Goal: Task Accomplishment & Management: Manage account settings

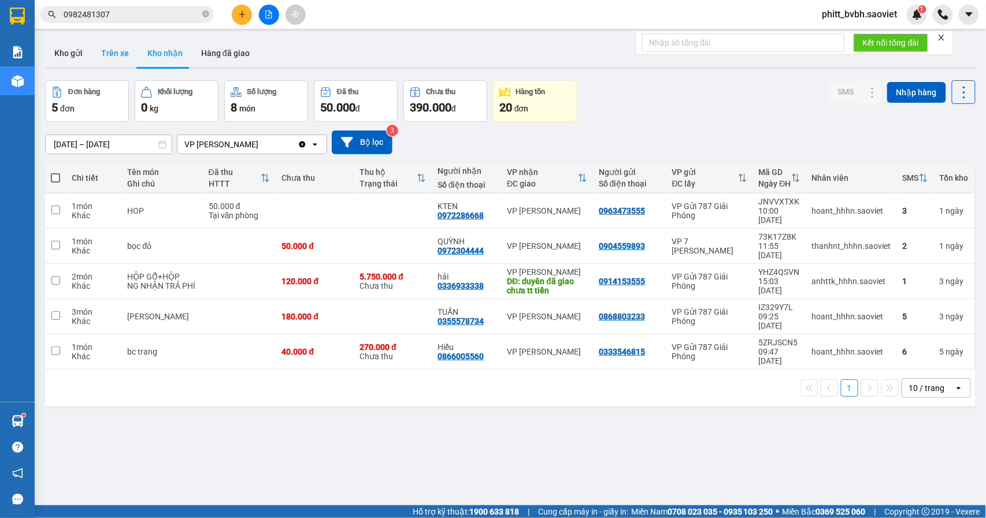
click at [113, 65] on button "Trên xe" at bounding box center [115, 53] width 46 height 28
type input "[DATE] – [DATE]"
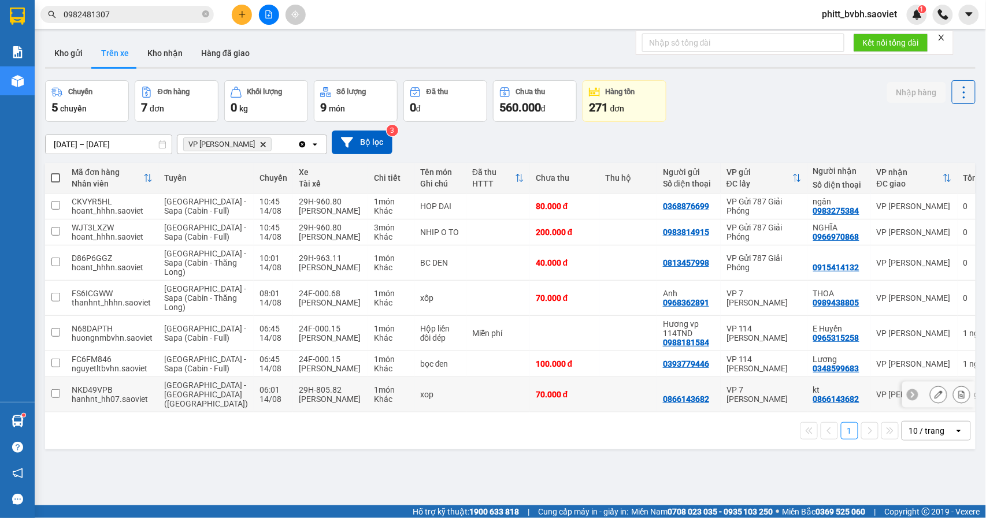
click at [467, 413] on td at bounding box center [498, 394] width 64 height 35
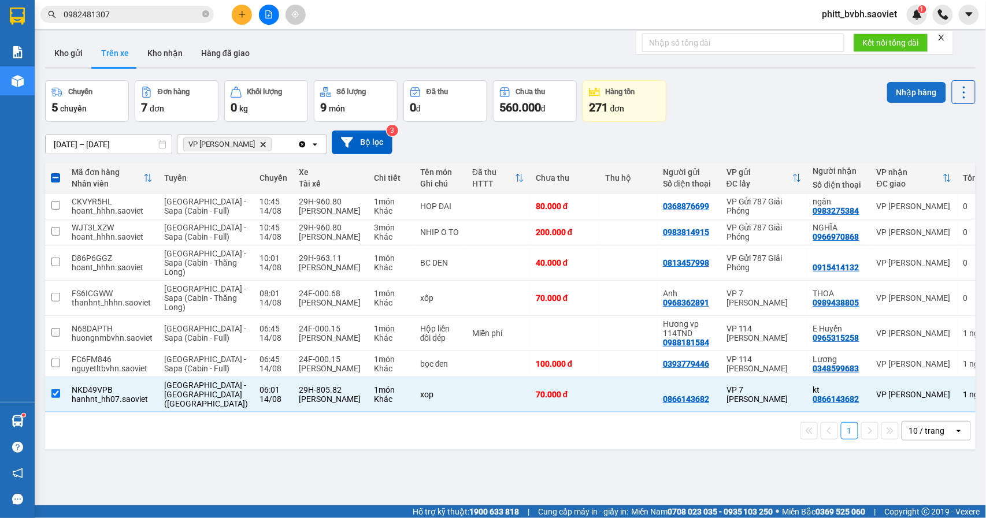
click at [896, 96] on button "Nhập hàng" at bounding box center [916, 92] width 59 height 21
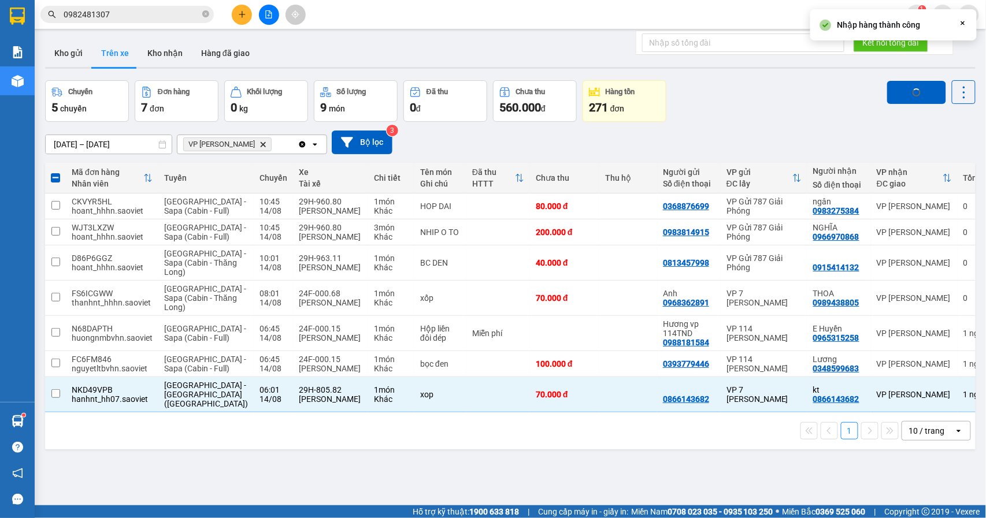
checkbox input "false"
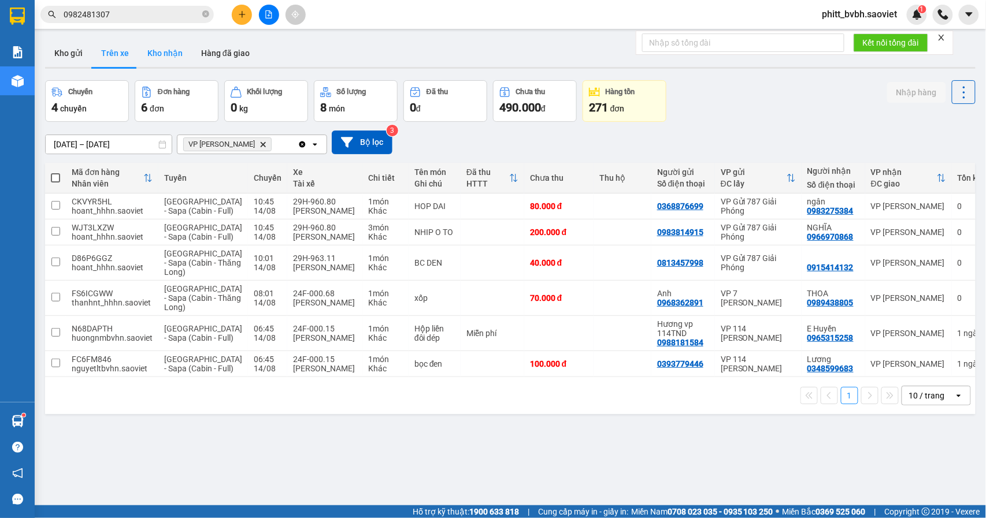
click at [174, 64] on button "Kho nhận" at bounding box center [165, 53] width 54 height 28
type input "[DATE] – [DATE]"
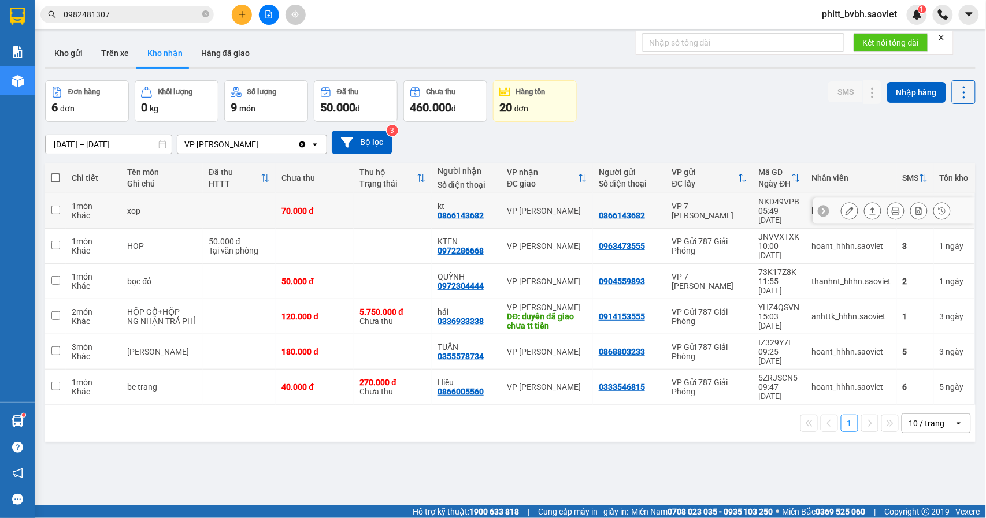
click at [354, 215] on td at bounding box center [393, 211] width 78 height 35
checkbox input "true"
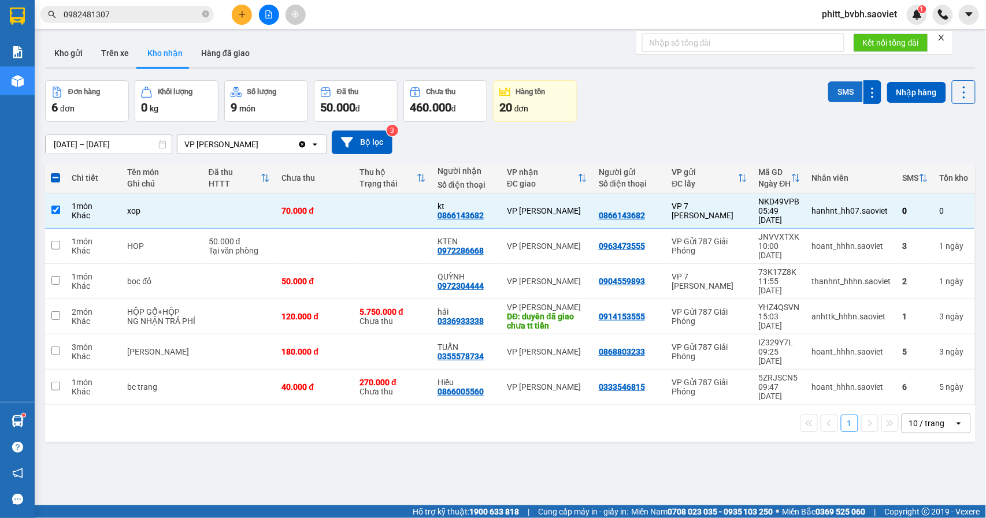
click at [832, 93] on button "SMS" at bounding box center [845, 91] width 35 height 21
click at [832, 94] on button "SMS" at bounding box center [845, 91] width 35 height 21
click at [830, 89] on button "SMS" at bounding box center [845, 91] width 35 height 21
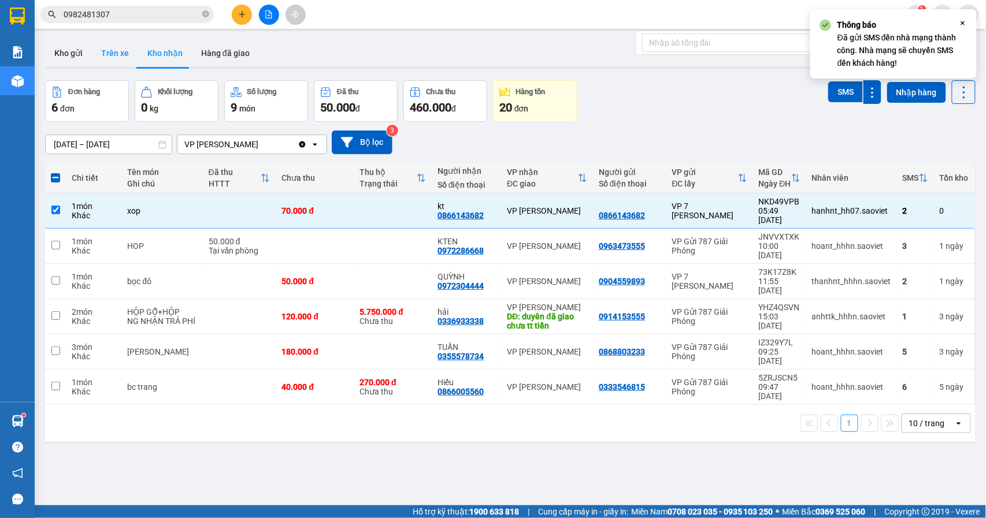
click at [110, 47] on button "Trên xe" at bounding box center [115, 53] width 46 height 28
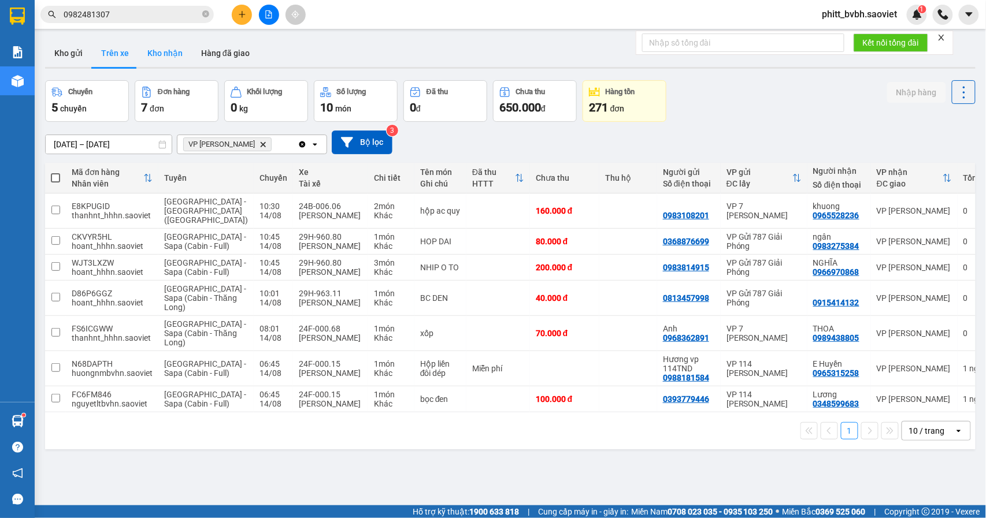
click at [158, 50] on button "Kho nhận" at bounding box center [165, 53] width 54 height 28
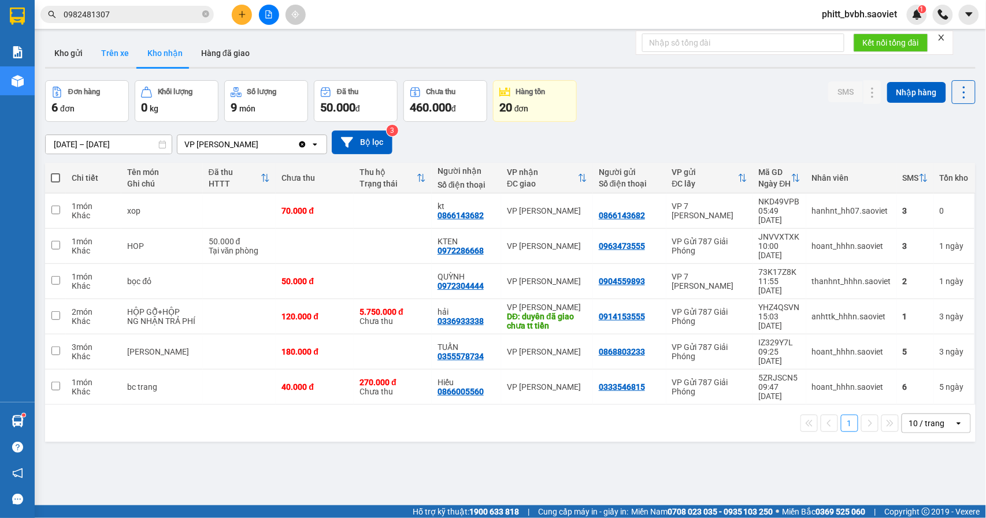
click at [118, 51] on button "Trên xe" at bounding box center [115, 53] width 46 height 28
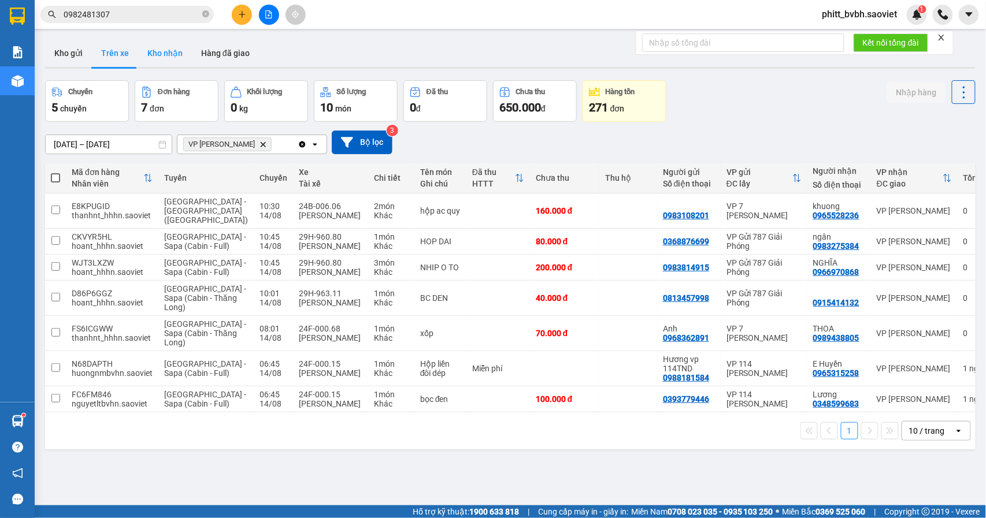
click at [174, 61] on button "Kho nhận" at bounding box center [165, 53] width 54 height 28
type input "[DATE] – [DATE]"
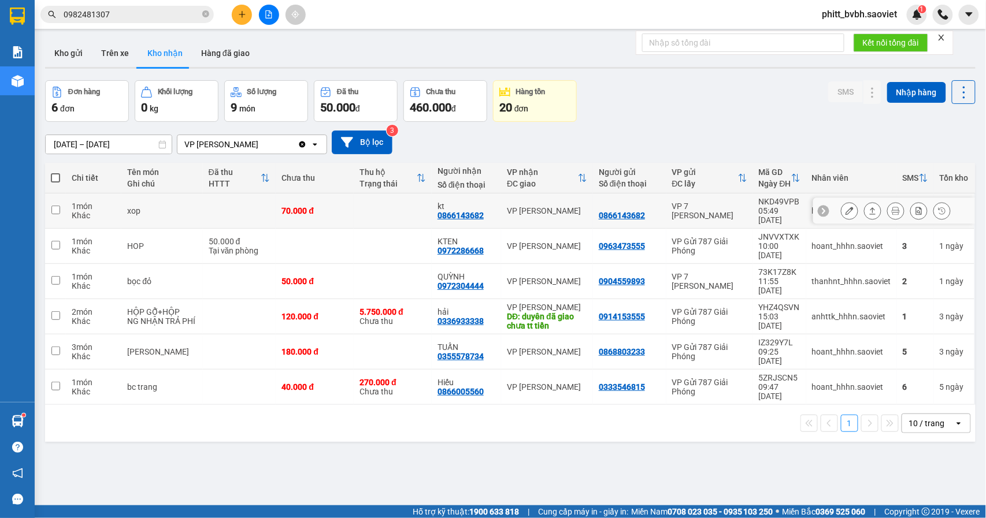
click at [354, 213] on td at bounding box center [393, 211] width 78 height 35
checkbox input "true"
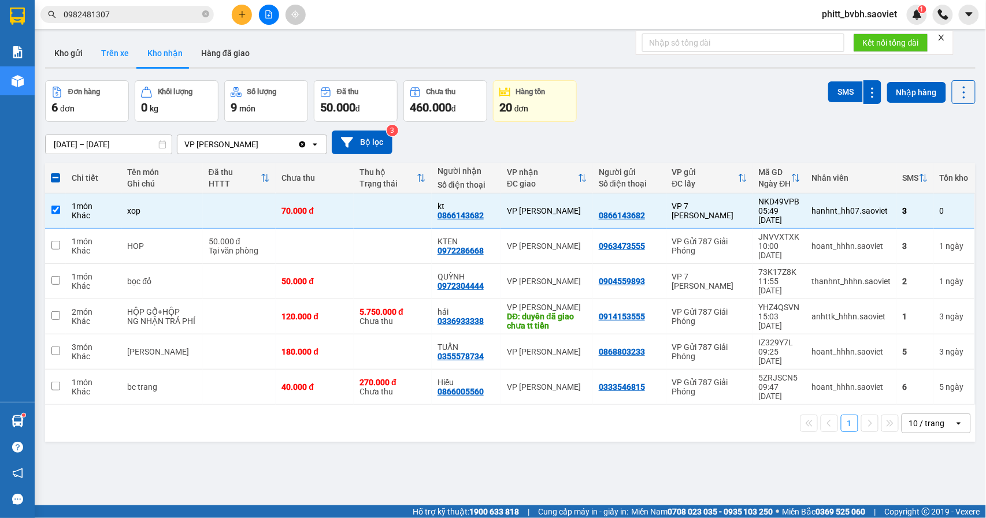
click at [122, 58] on button "Trên xe" at bounding box center [115, 53] width 46 height 28
type input "[DATE] – [DATE]"
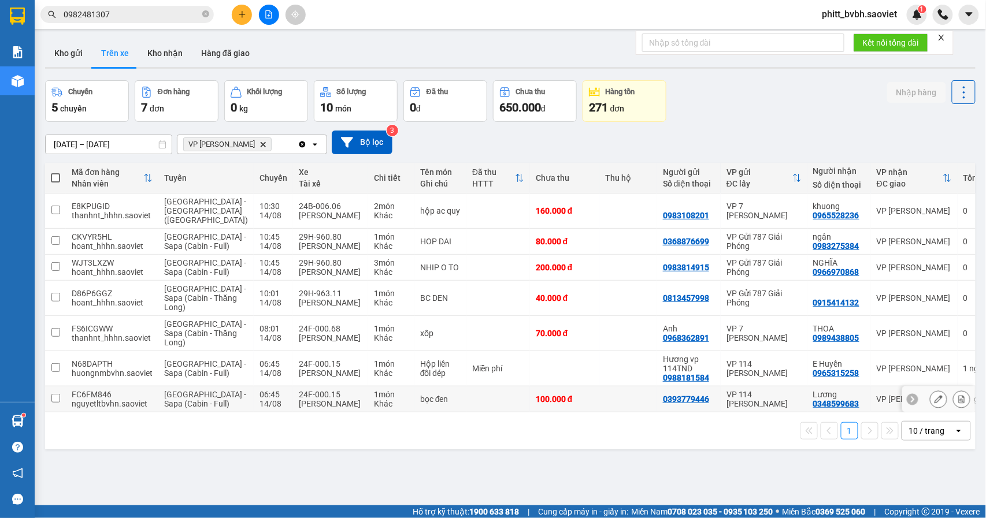
drag, startPoint x: 468, startPoint y: 454, endPoint x: 488, endPoint y: 440, distance: 24.2
click at [471, 413] on td at bounding box center [498, 400] width 64 height 26
checkbox input "true"
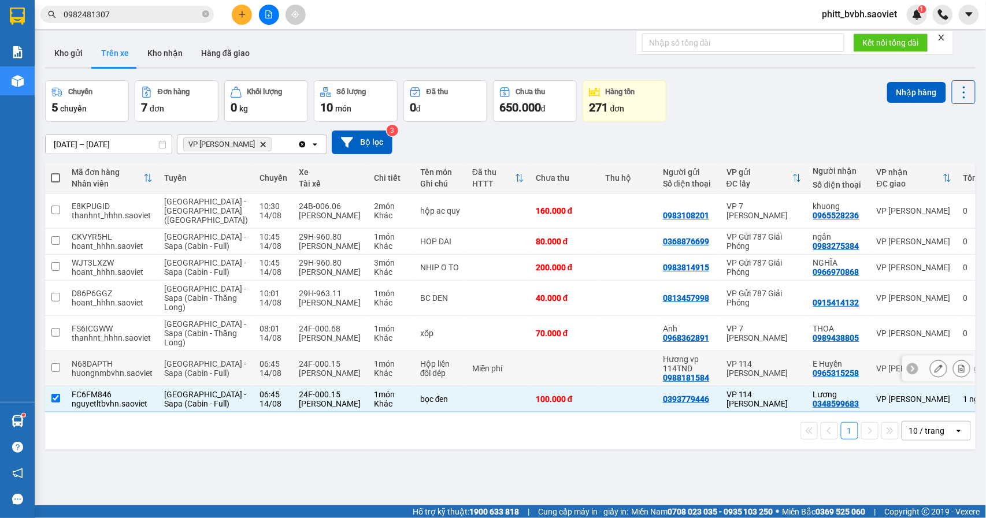
click at [530, 387] on td at bounding box center [564, 368] width 69 height 35
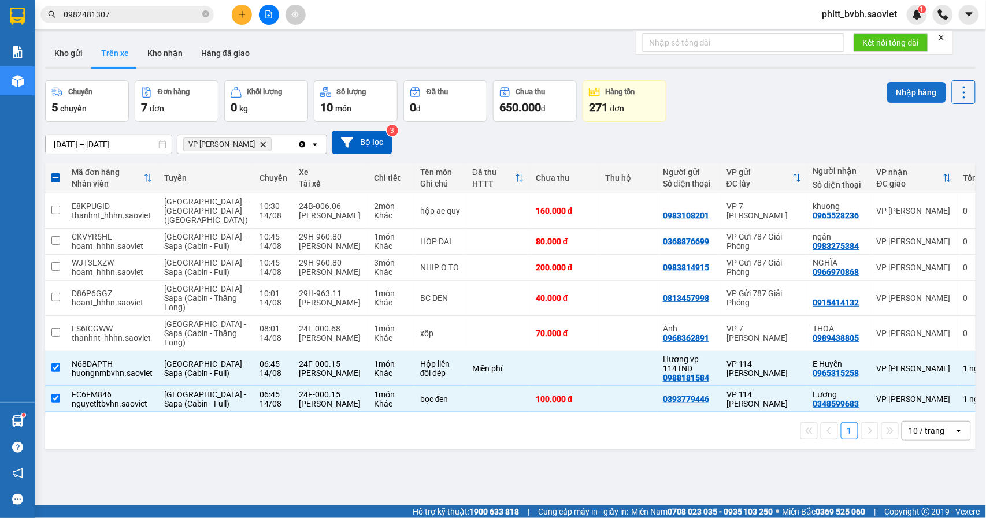
click at [899, 94] on button "Nhập hàng" at bounding box center [916, 92] width 59 height 21
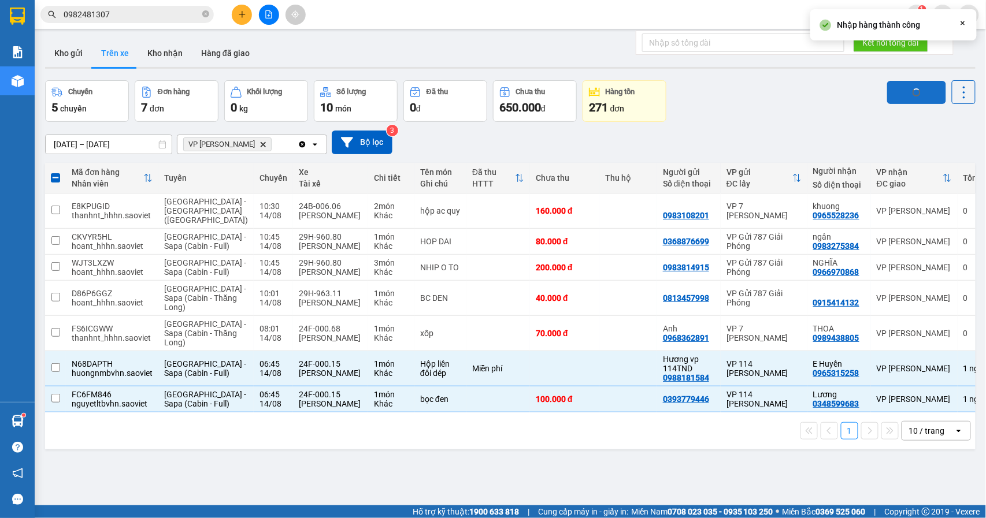
checkbox input "false"
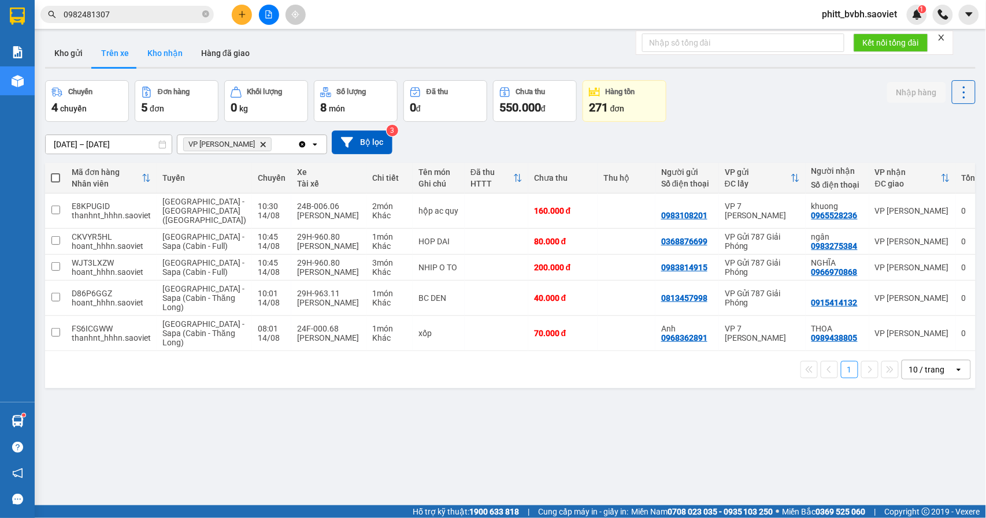
click at [169, 57] on button "Kho nhận" at bounding box center [165, 53] width 54 height 28
type input "[DATE] – [DATE]"
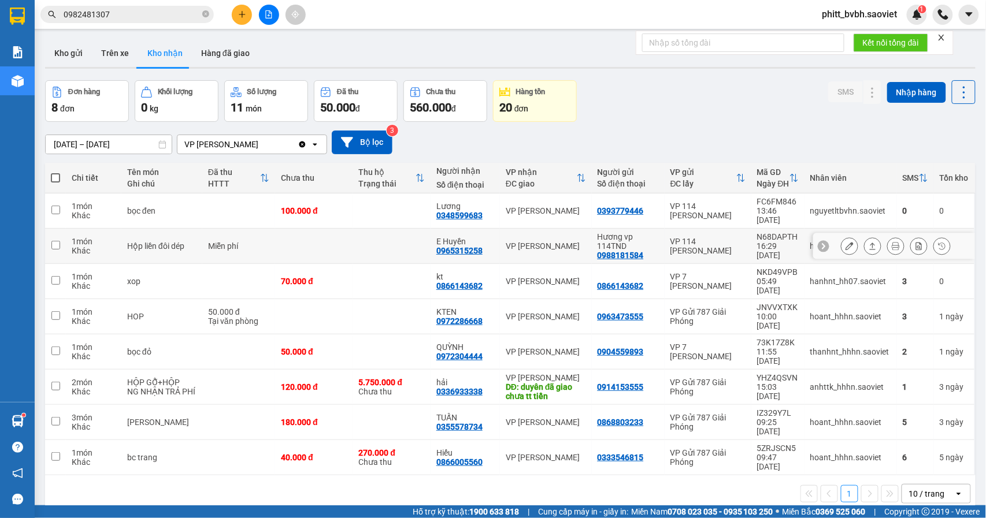
click at [329, 236] on td at bounding box center [313, 246] width 77 height 35
checkbox input "true"
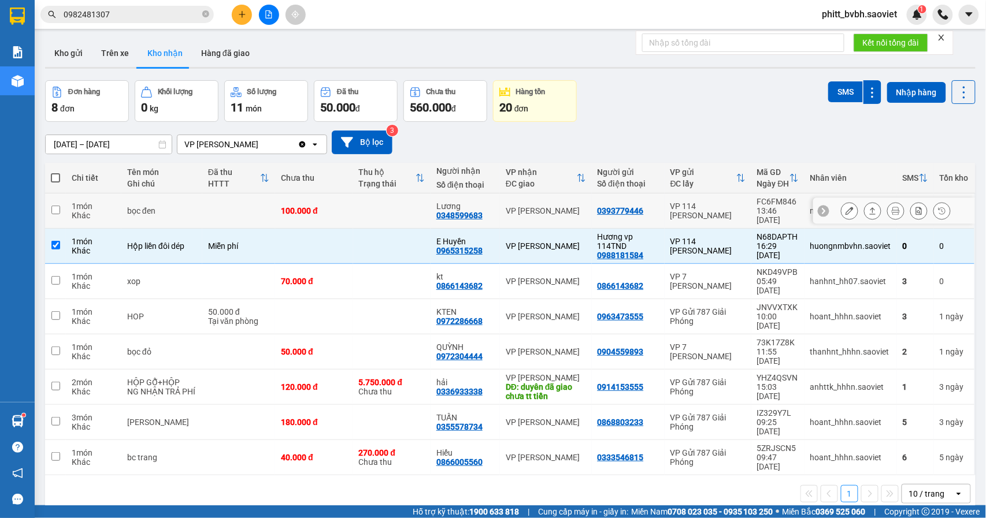
click at [353, 215] on td at bounding box center [391, 211] width 77 height 35
checkbox input "true"
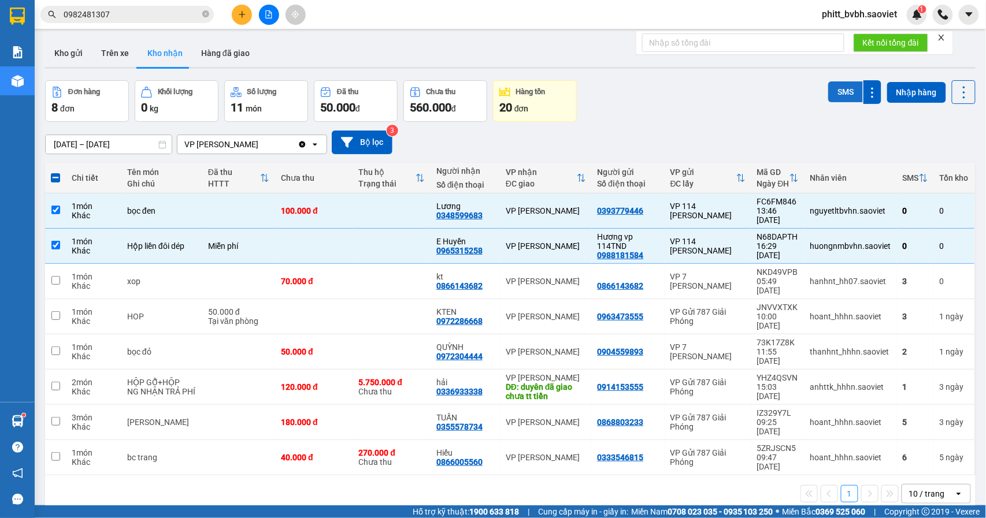
click at [835, 88] on button "SMS" at bounding box center [845, 91] width 35 height 21
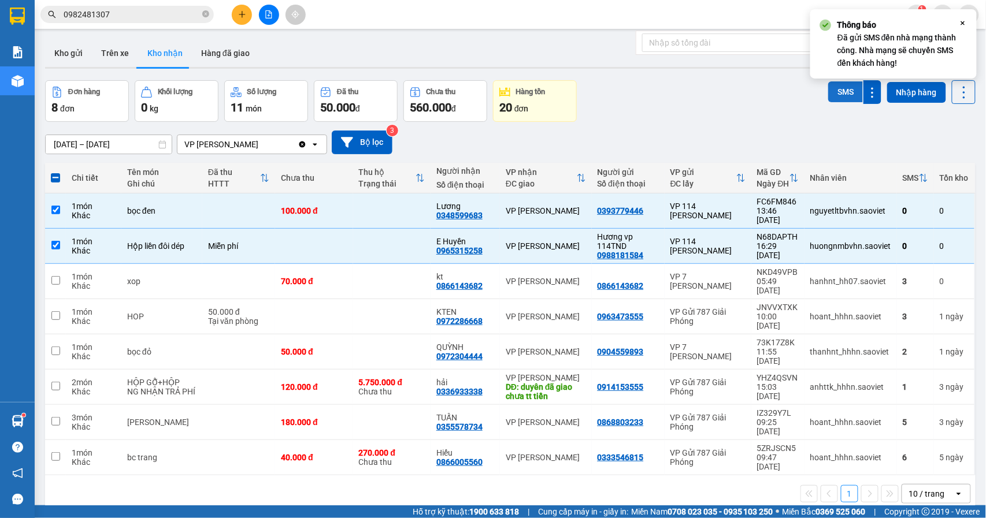
click at [835, 88] on button "SMS" at bounding box center [845, 91] width 35 height 21
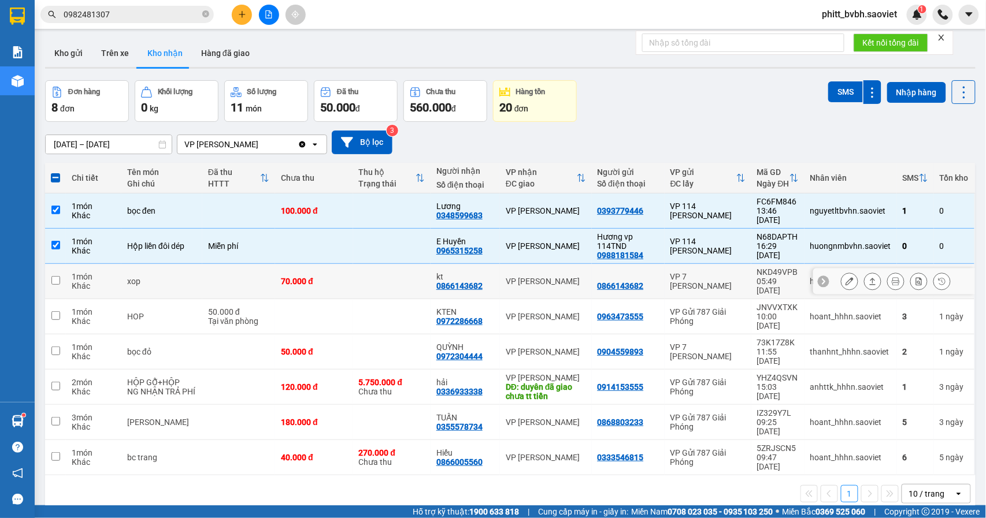
click at [311, 276] on td "70.000 đ" at bounding box center [313, 281] width 77 height 35
checkbox input "true"
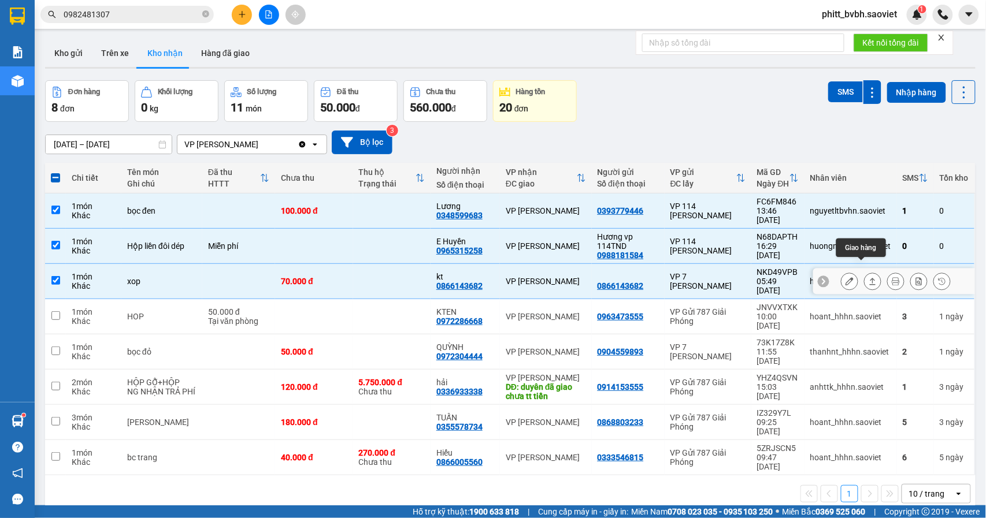
click at [841, 272] on button at bounding box center [849, 282] width 16 height 20
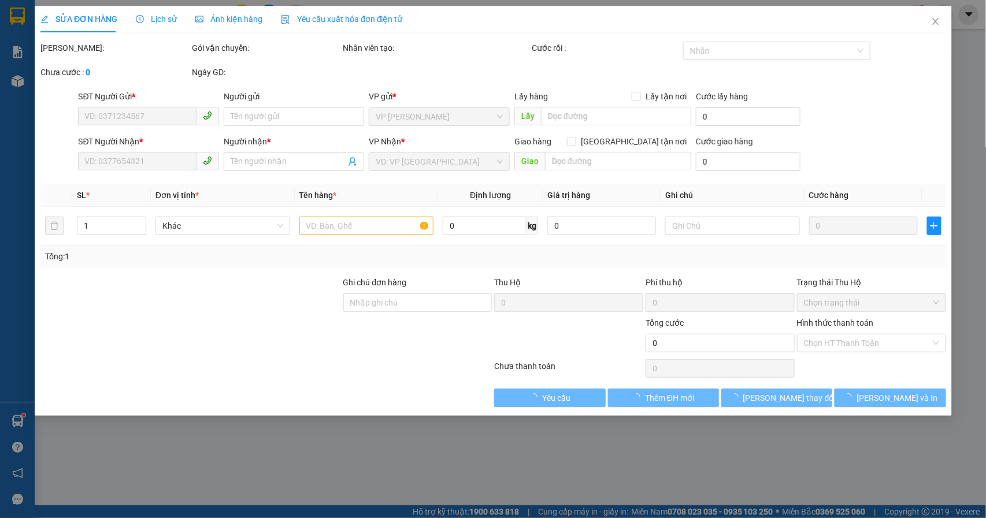
type input "0866143682"
type input "kt"
type input "70.000"
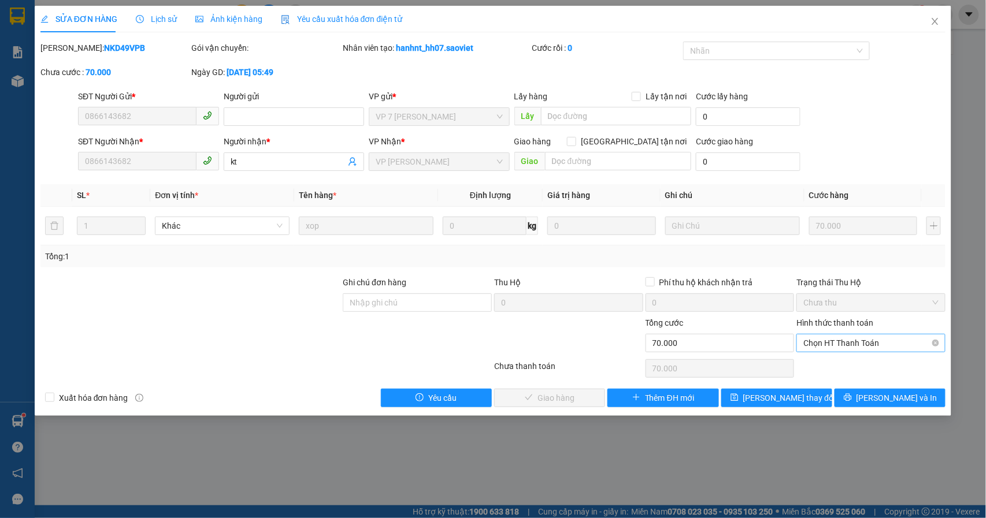
click at [858, 343] on span "Chọn HT Thanh Toán" at bounding box center [870, 343] width 135 height 17
click at [830, 366] on div "Tại văn phòng" at bounding box center [871, 367] width 135 height 13
type input "0"
click at [527, 399] on span "[PERSON_NAME] và Giao hàng" at bounding box center [571, 398] width 111 height 13
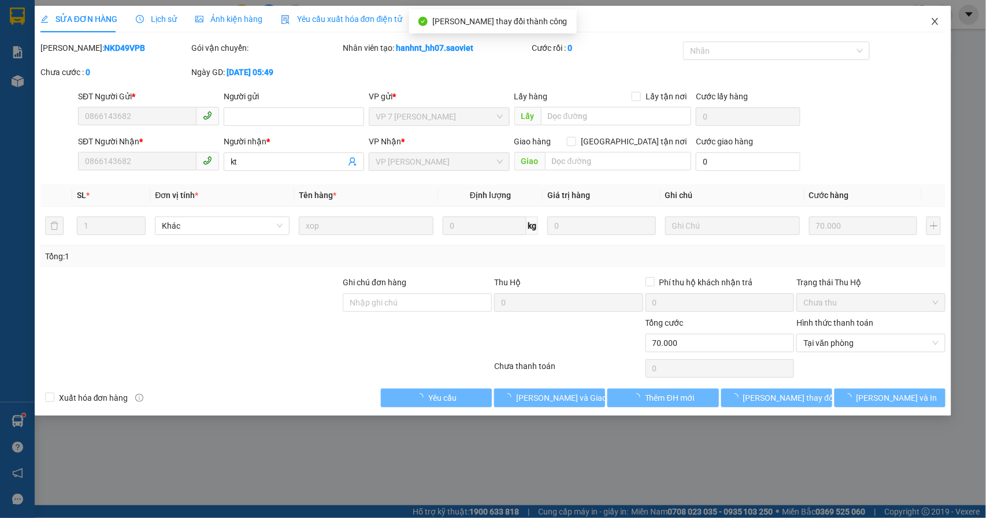
click at [937, 21] on icon "close" at bounding box center [935, 21] width 6 height 7
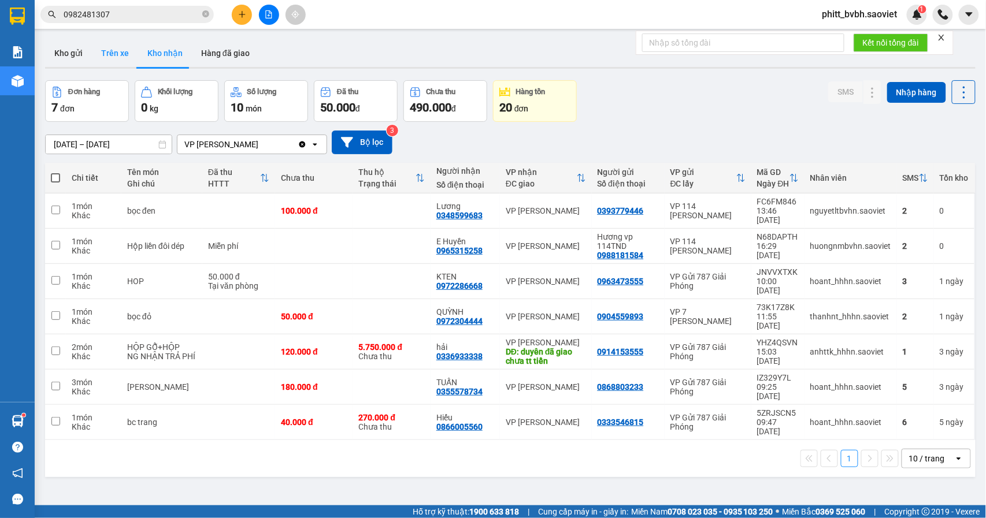
click at [118, 52] on button "Trên xe" at bounding box center [115, 53] width 46 height 28
type input "[DATE] – [DATE]"
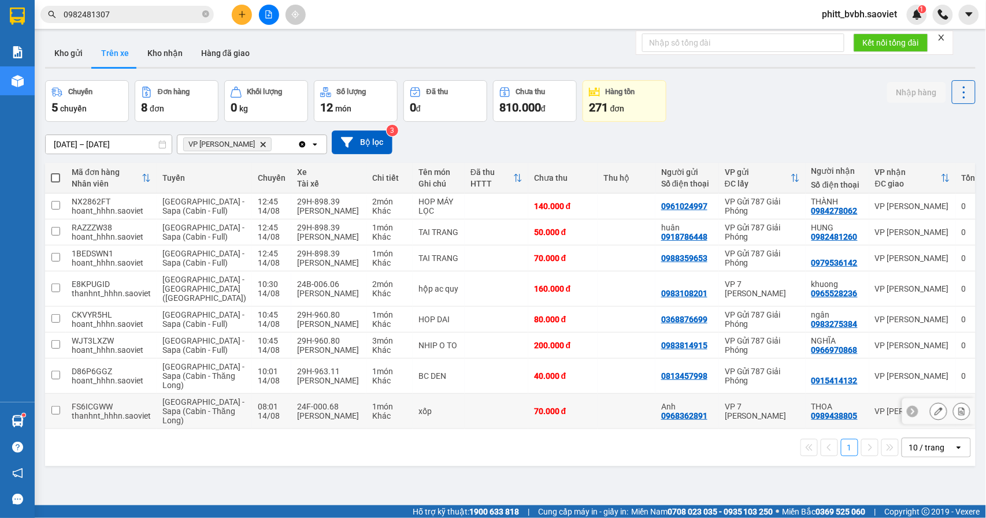
click at [483, 429] on td at bounding box center [497, 411] width 64 height 35
checkbox input "true"
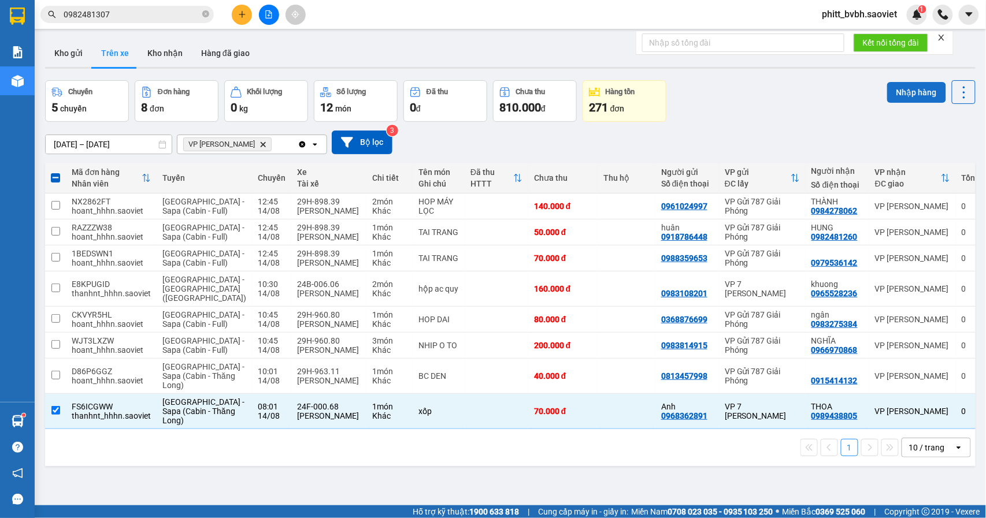
click at [909, 95] on button "Nhập hàng" at bounding box center [916, 92] width 59 height 21
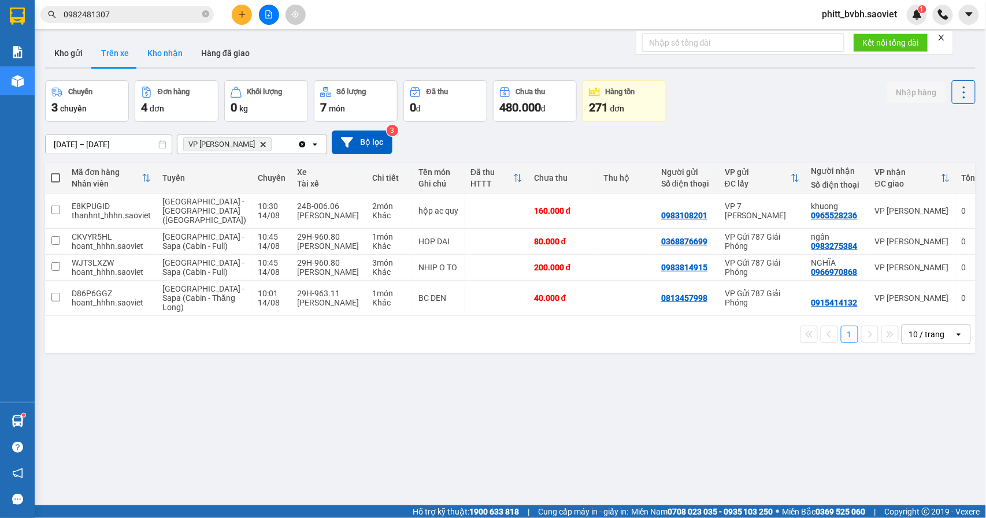
click at [169, 54] on button "Kho nhận" at bounding box center [165, 53] width 54 height 28
type input "[DATE] – [DATE]"
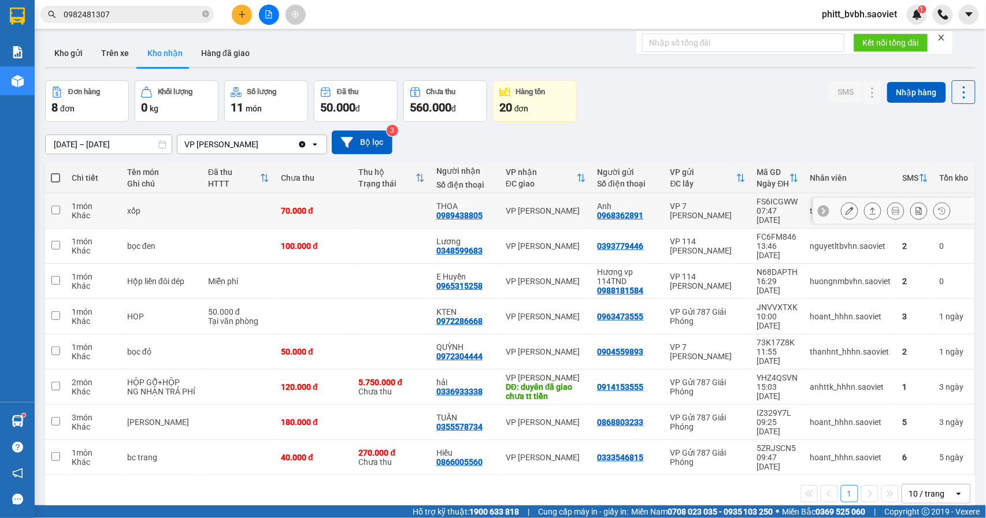
click at [353, 209] on td at bounding box center [391, 211] width 77 height 35
checkbox input "true"
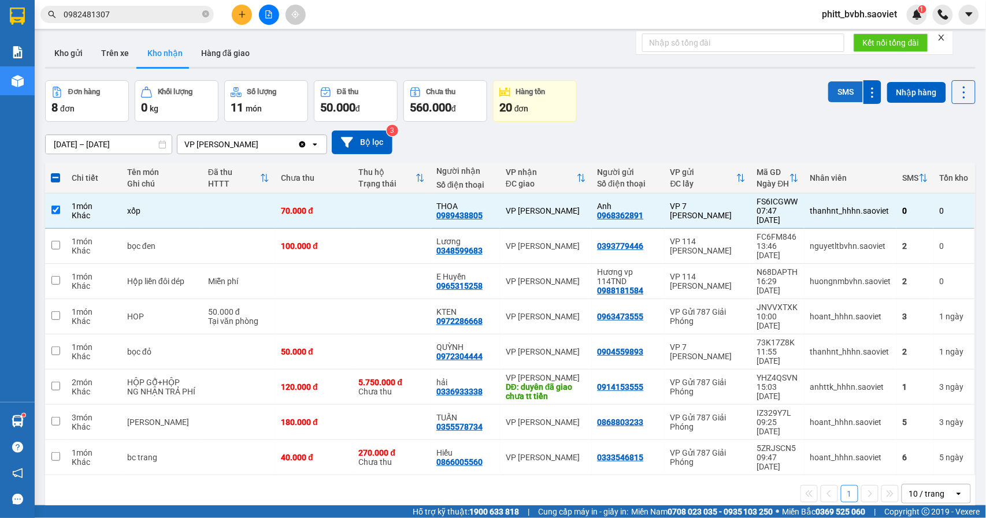
click at [837, 92] on button "SMS" at bounding box center [845, 91] width 35 height 21
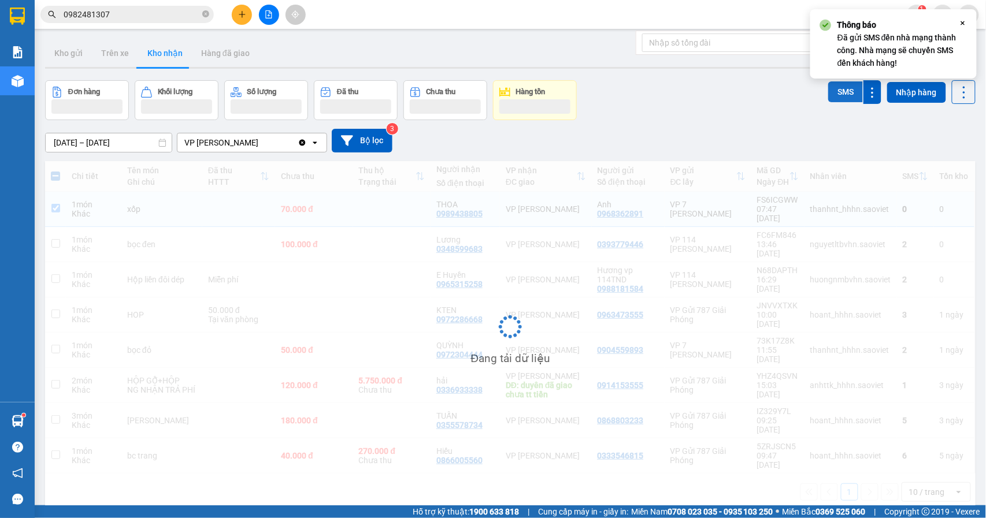
click at [837, 92] on button "SMS" at bounding box center [845, 91] width 35 height 21
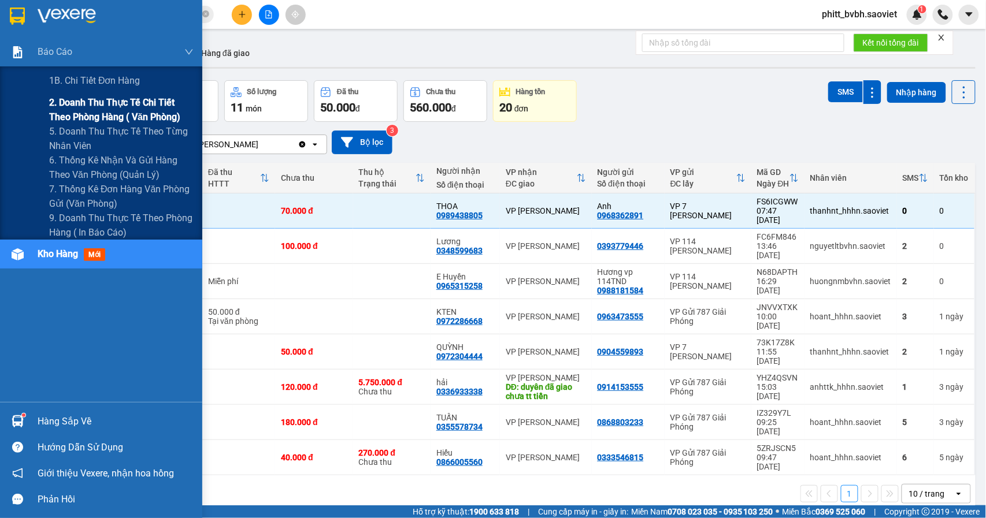
click at [88, 104] on span "2. Doanh thu thực tế chi tiết theo phòng hàng ( văn phòng)" at bounding box center [121, 109] width 144 height 29
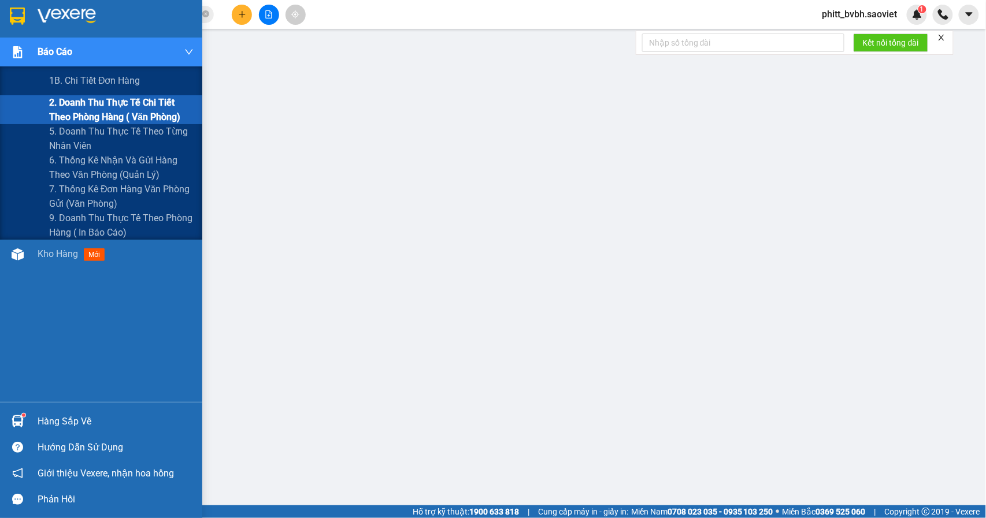
click at [87, 110] on span "2. Doanh thu thực tế chi tiết theo phòng hàng ( văn phòng)" at bounding box center [121, 109] width 144 height 29
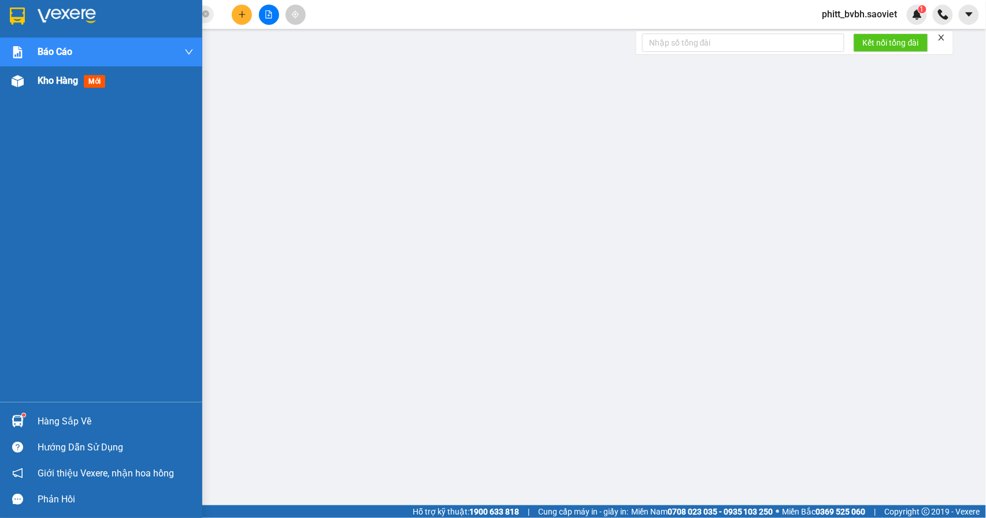
click at [75, 80] on span "Kho hàng" at bounding box center [58, 80] width 40 height 11
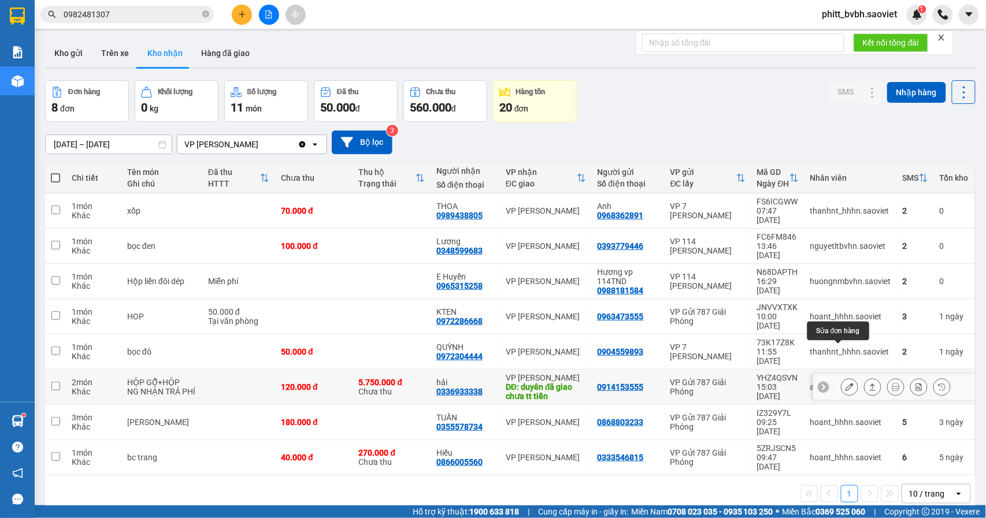
click at [845, 383] on icon at bounding box center [849, 387] width 8 height 8
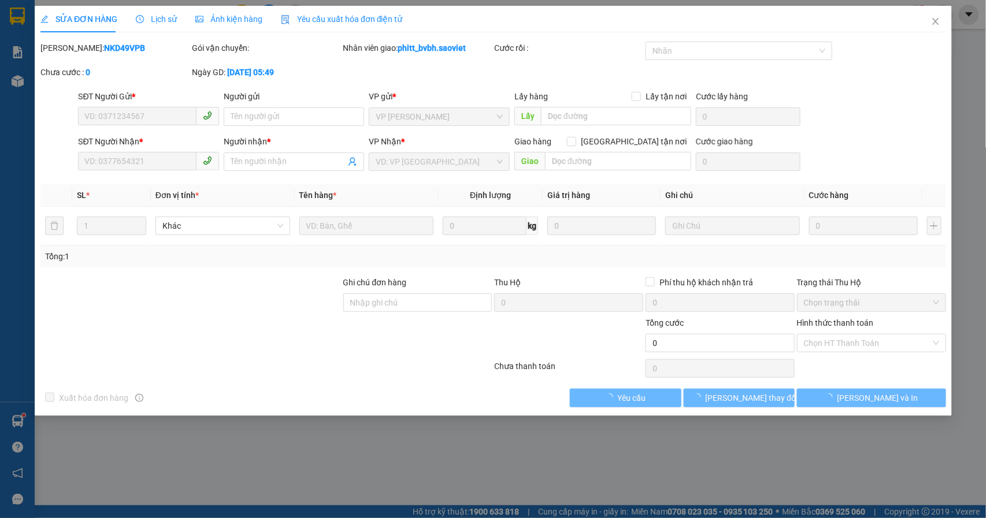
type input "0914153555"
type input "0336933338"
type input "hải"
type input "duyên đã giao chưa tt tiền"
type input "5.750.000"
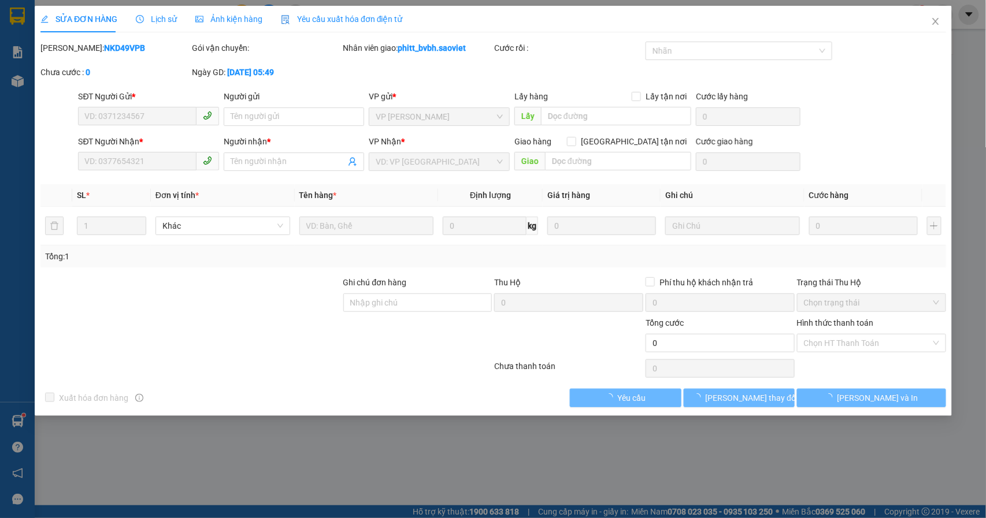
checkbox input "true"
type input "60.000"
type input "120.000"
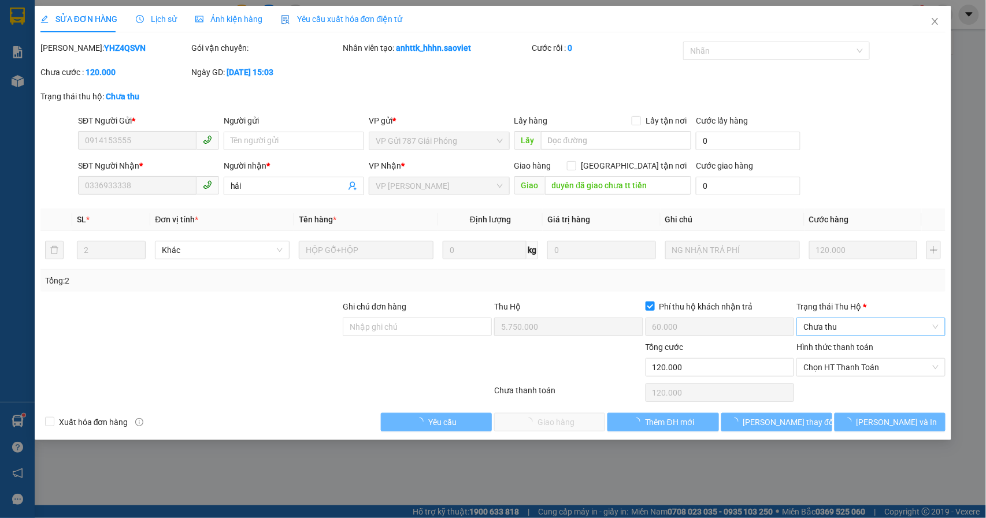
click at [844, 324] on span "Chưa thu" at bounding box center [870, 326] width 135 height 17
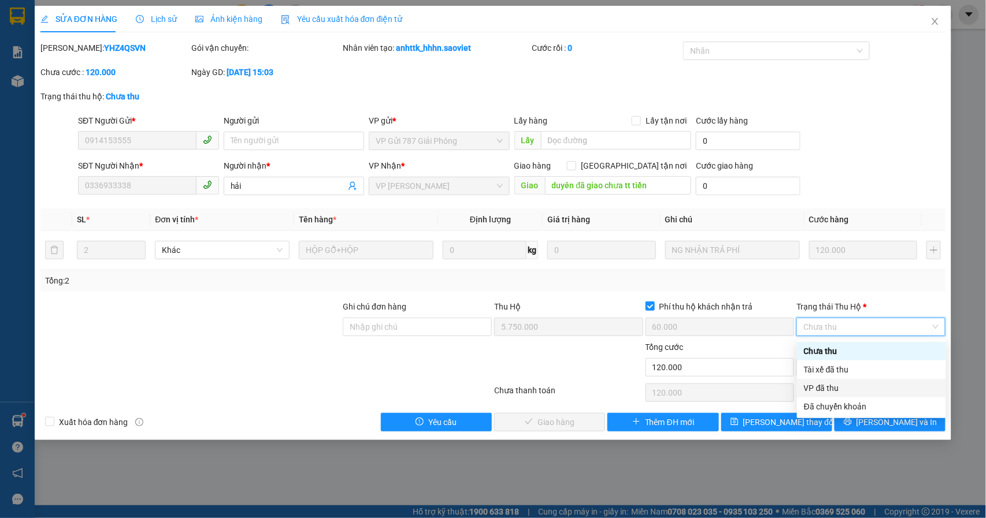
click at [826, 391] on div "VP đã thu" at bounding box center [871, 388] width 135 height 13
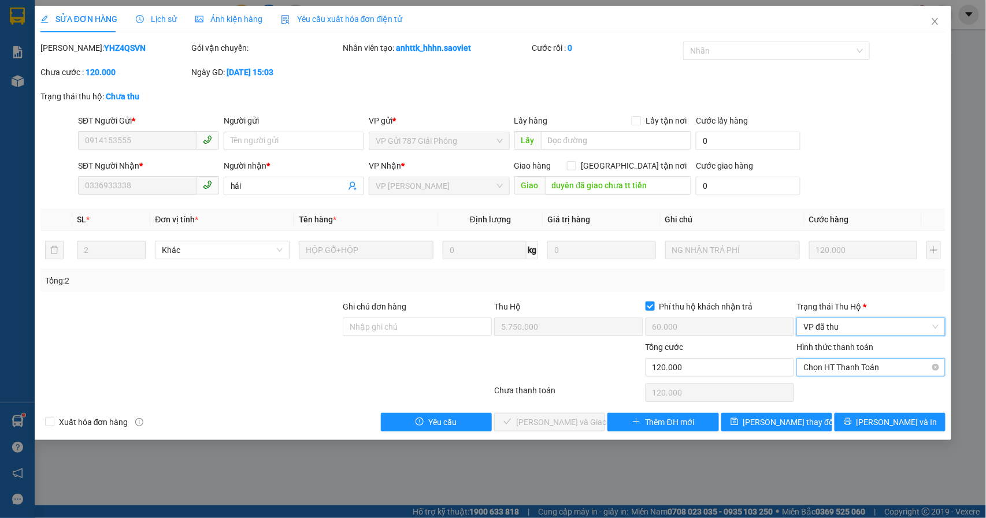
click at [842, 372] on span "Chọn HT Thanh Toán" at bounding box center [870, 367] width 135 height 17
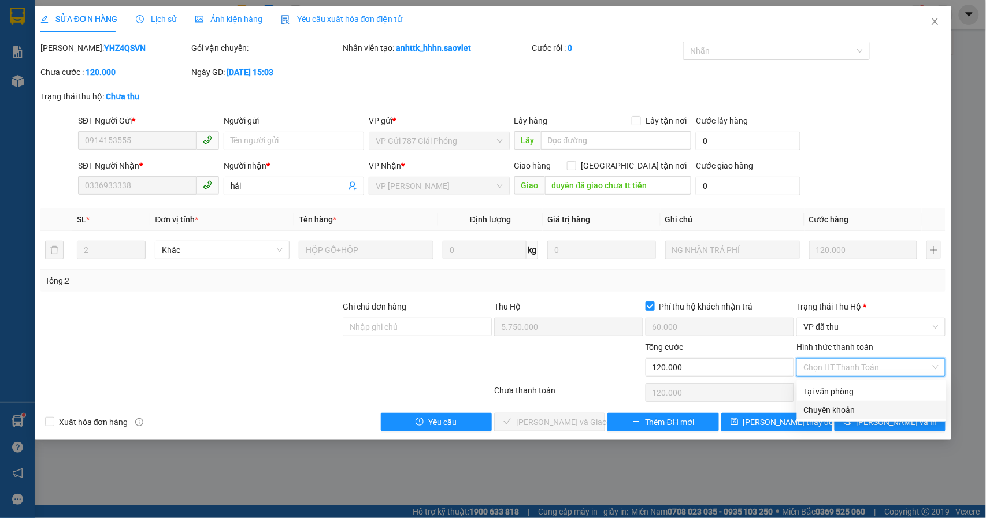
click at [834, 407] on div "Chuyển khoản" at bounding box center [871, 410] width 135 height 13
type input "0"
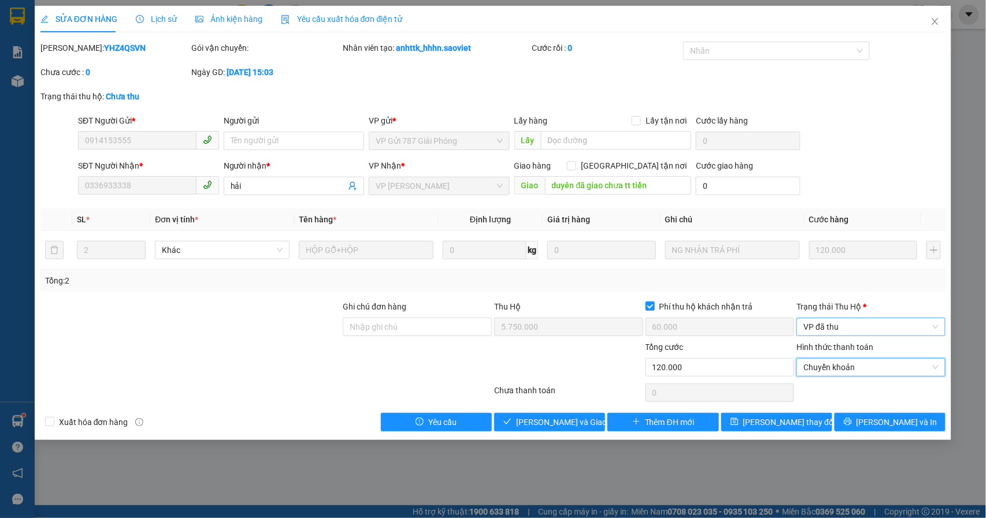
click at [828, 322] on span "VP đã thu" at bounding box center [870, 326] width 135 height 17
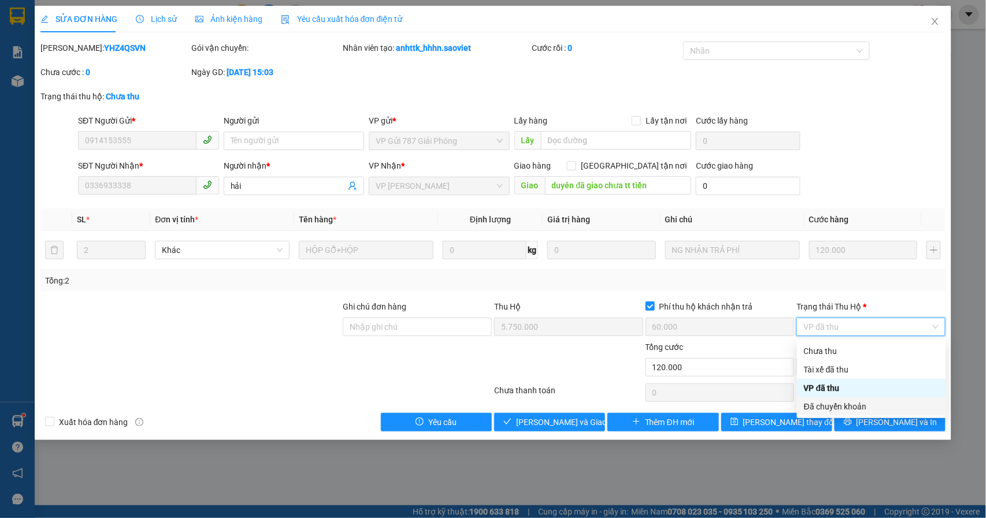
click at [826, 405] on div "Đã chuyển khoản" at bounding box center [871, 406] width 135 height 13
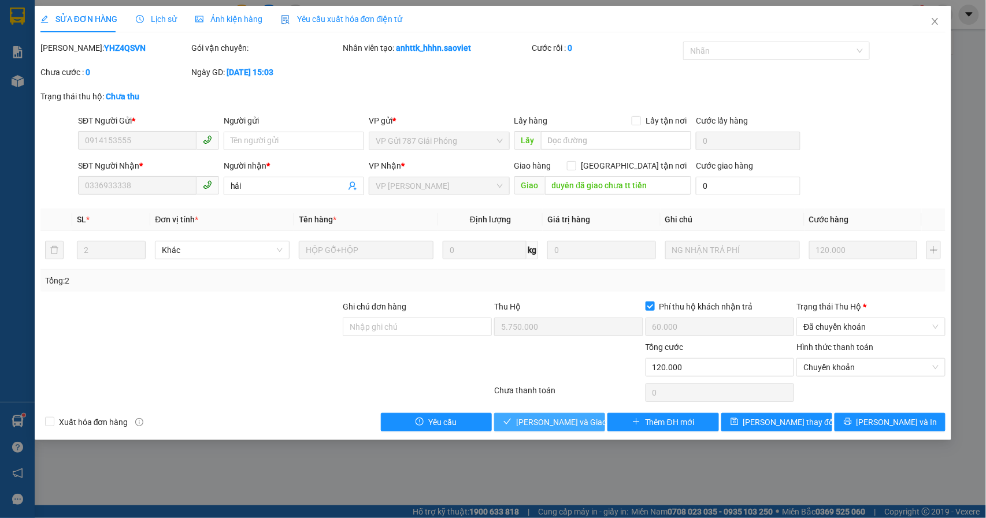
click at [567, 426] on span "[PERSON_NAME] và Giao hàng" at bounding box center [571, 422] width 111 height 13
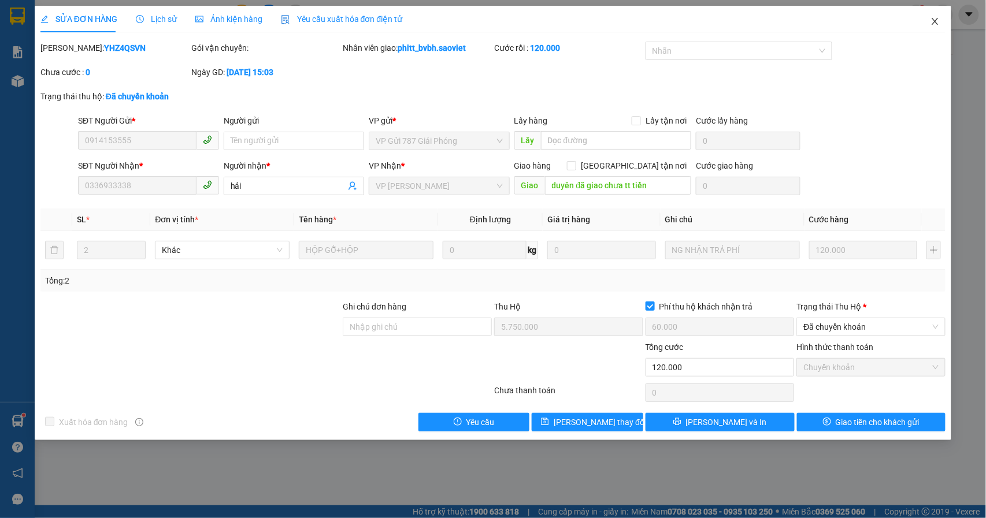
click at [934, 19] on icon "close" at bounding box center [934, 21] width 9 height 9
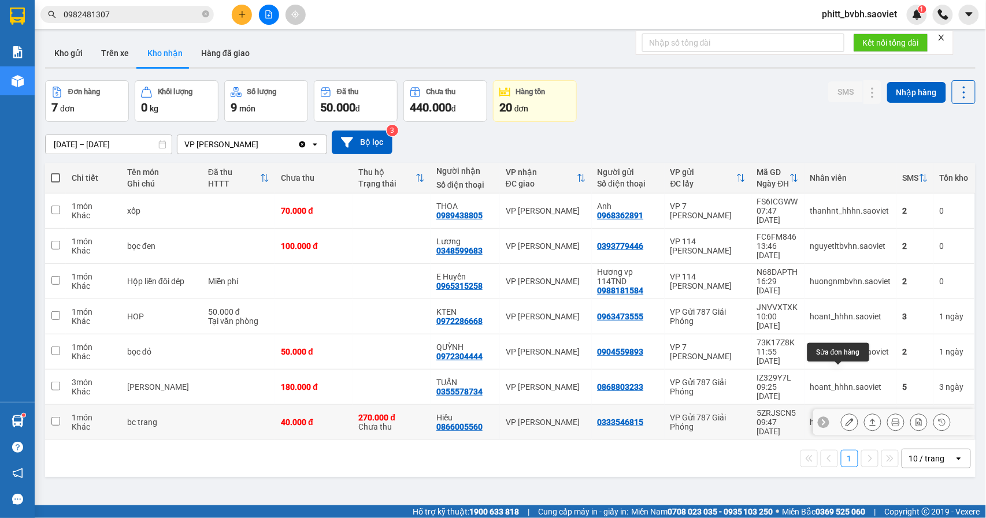
click at [845, 418] on icon at bounding box center [849, 422] width 8 height 8
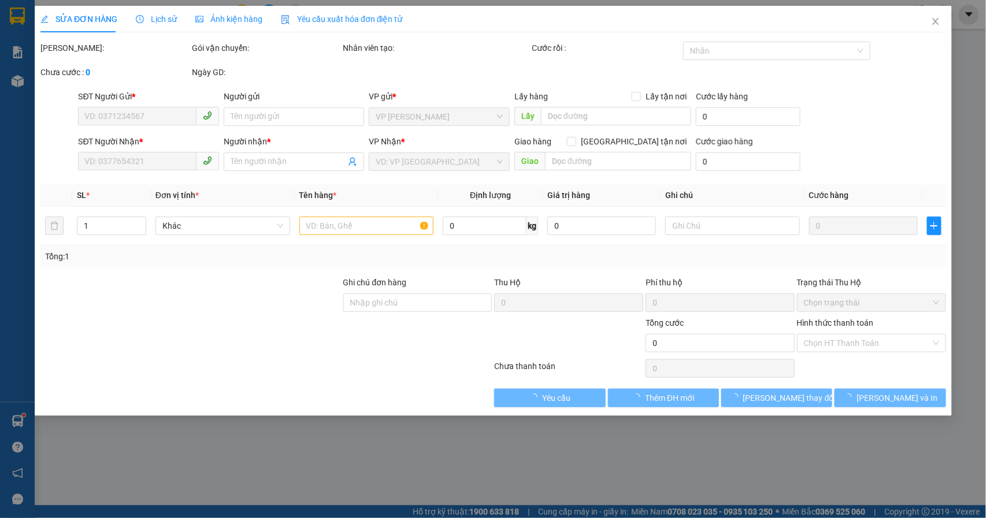
type input "0333546815"
type input "0866005560"
type input "Hiếu"
type input "270.000"
type input "40.000"
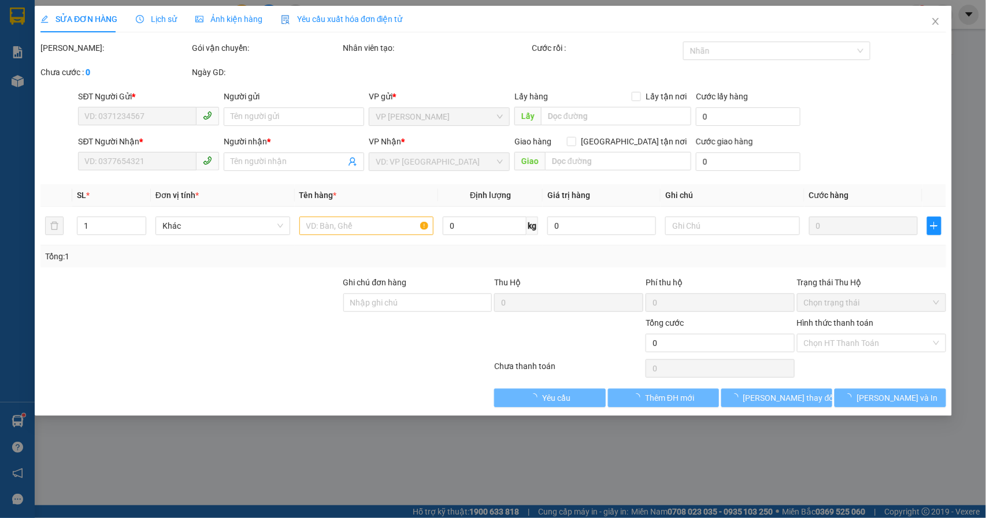
type input "40.000"
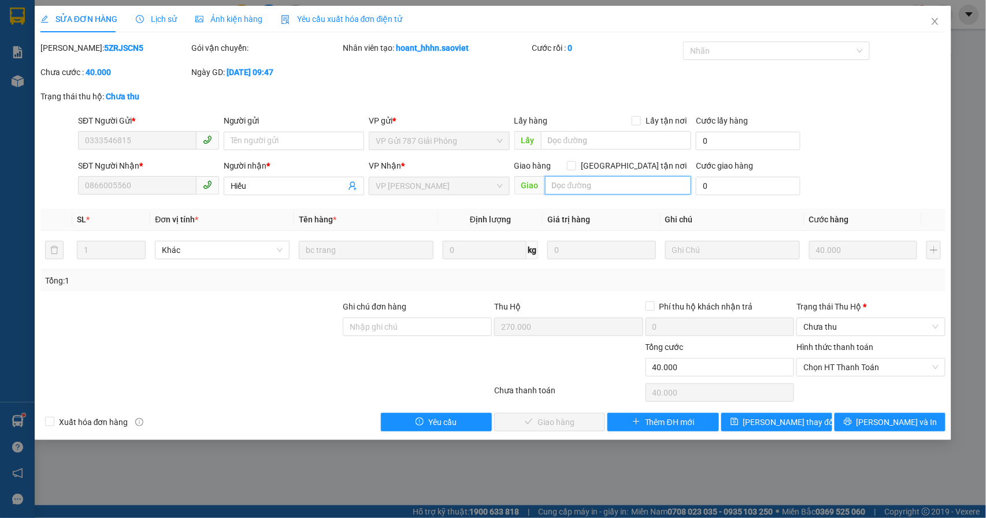
click at [558, 185] on input "text" at bounding box center [618, 185] width 146 height 18
type input "d"
type input "đã gọi"
click at [773, 419] on span "[PERSON_NAME] thay đổi" at bounding box center [789, 422] width 92 height 13
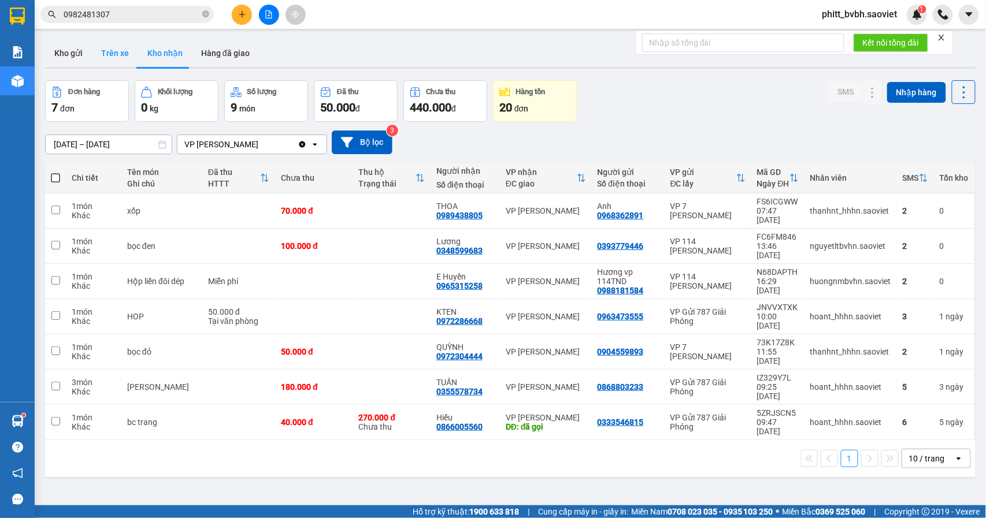
click at [122, 56] on button "Trên xe" at bounding box center [115, 53] width 46 height 28
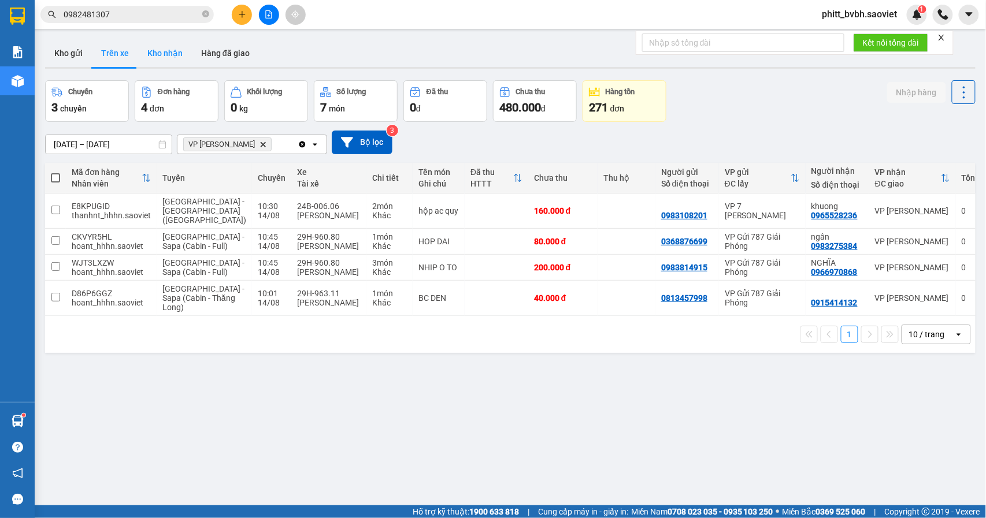
click at [172, 52] on button "Kho nhận" at bounding box center [165, 53] width 54 height 28
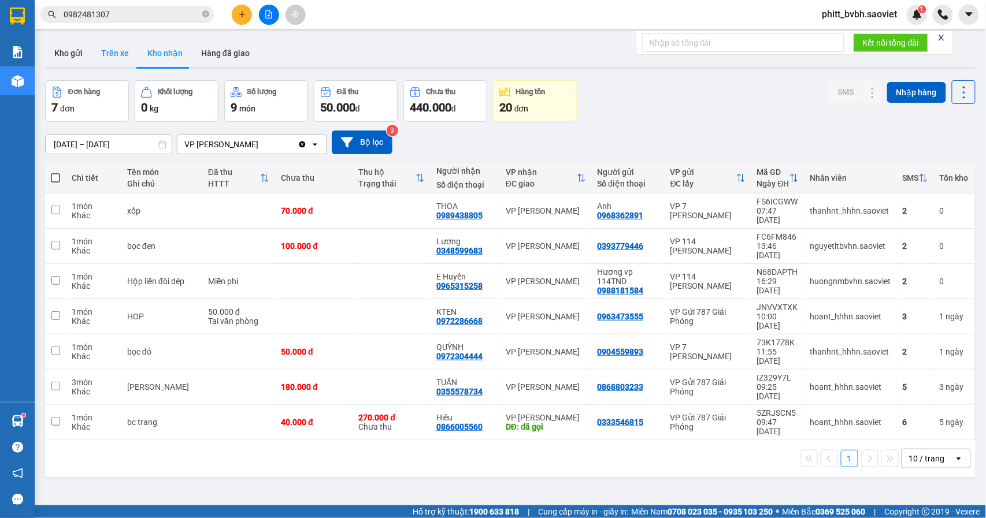
click at [105, 49] on button "Trên xe" at bounding box center [115, 53] width 46 height 28
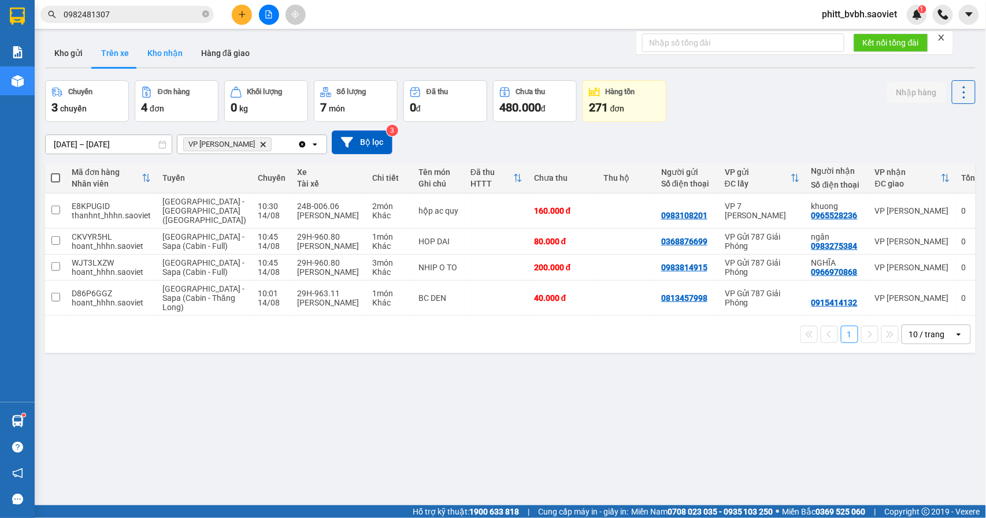
click at [161, 58] on button "Kho nhận" at bounding box center [165, 53] width 54 height 28
type input "[DATE] – [DATE]"
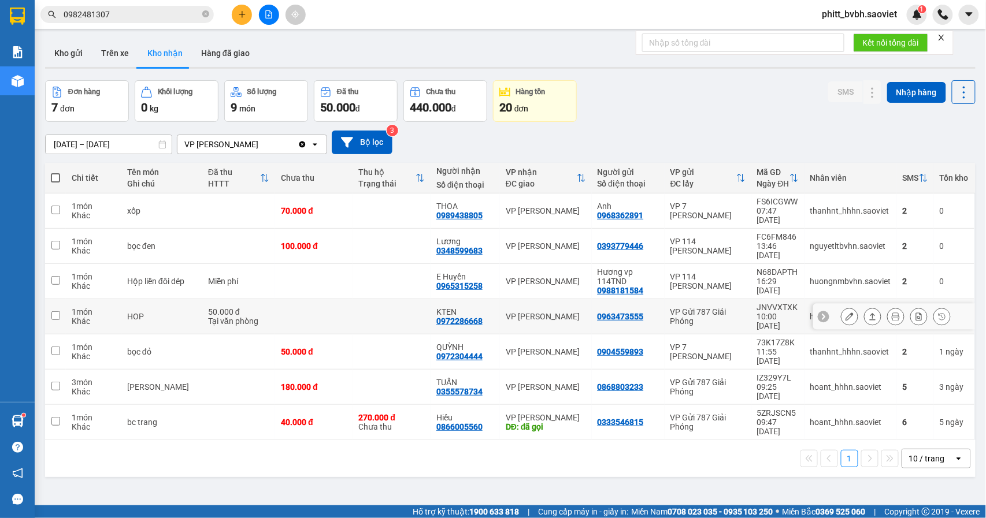
click at [485, 299] on td "KTEN 0972286668" at bounding box center [464, 316] width 69 height 35
checkbox input "true"
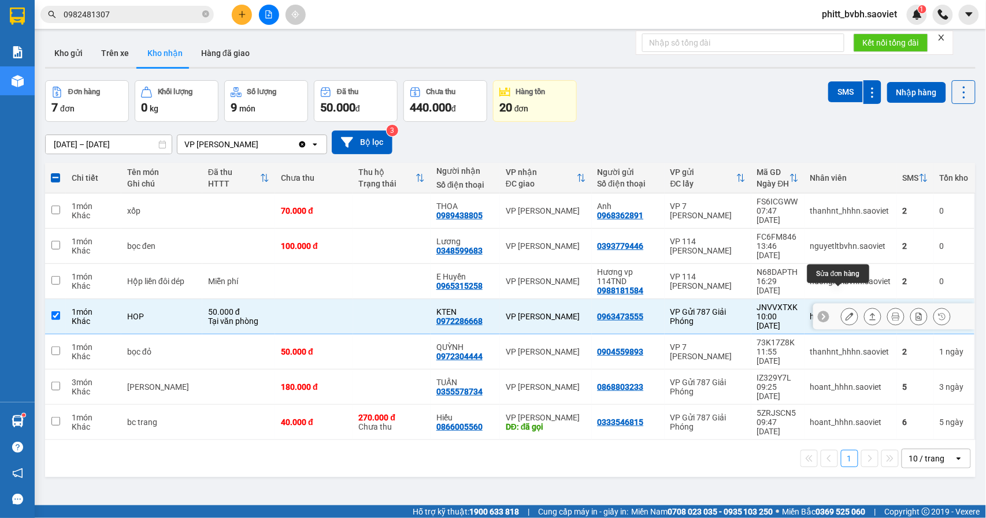
click at [845, 313] on icon at bounding box center [849, 317] width 8 height 8
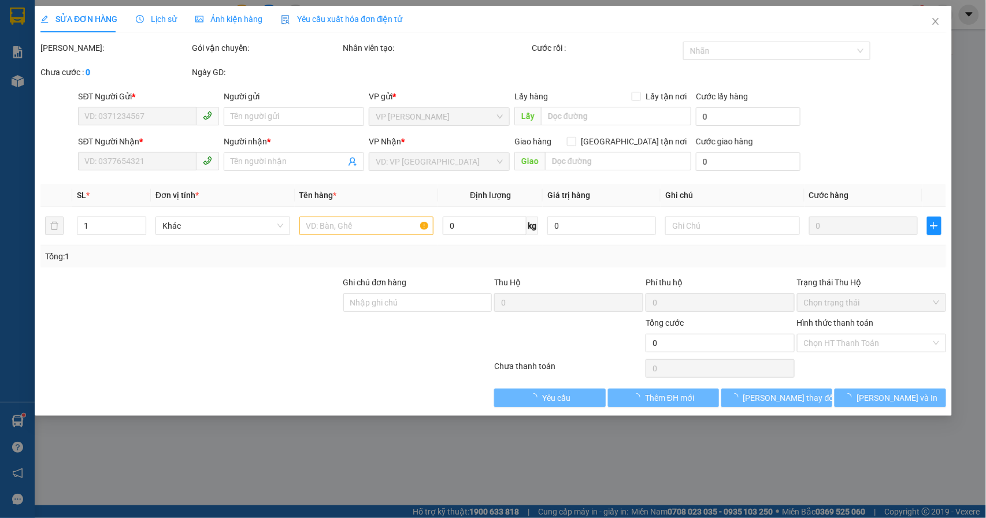
type input "0963473555"
type input "0972286668"
type input "KTEN"
type input "50.000"
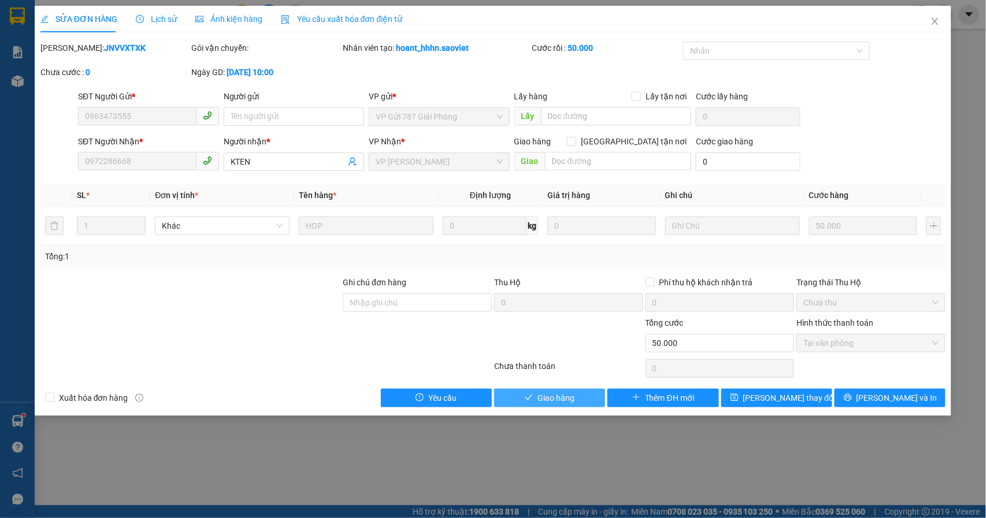
drag, startPoint x: 558, startPoint y: 397, endPoint x: 564, endPoint y: 393, distance: 7.5
click at [558, 396] on span "Giao hàng" at bounding box center [555, 398] width 37 height 13
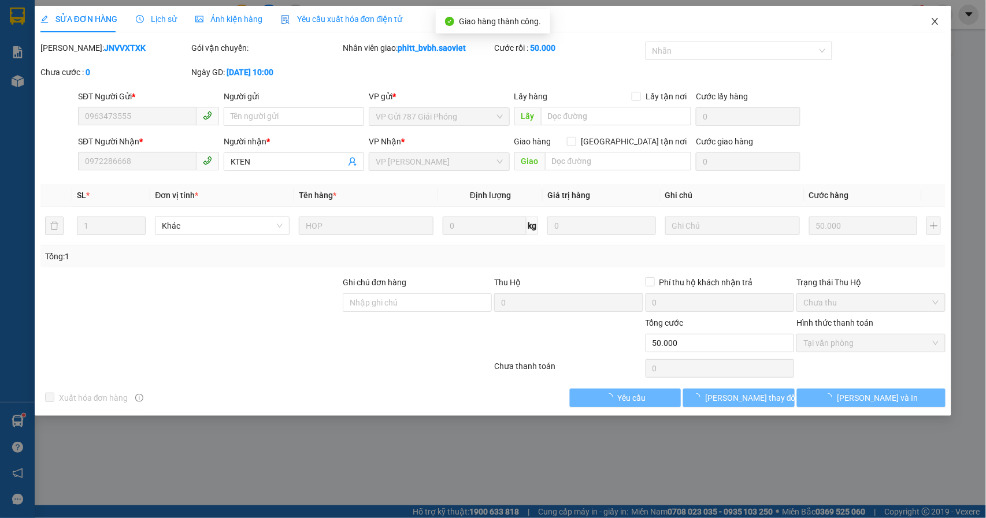
click at [932, 20] on icon "close" at bounding box center [935, 21] width 6 height 7
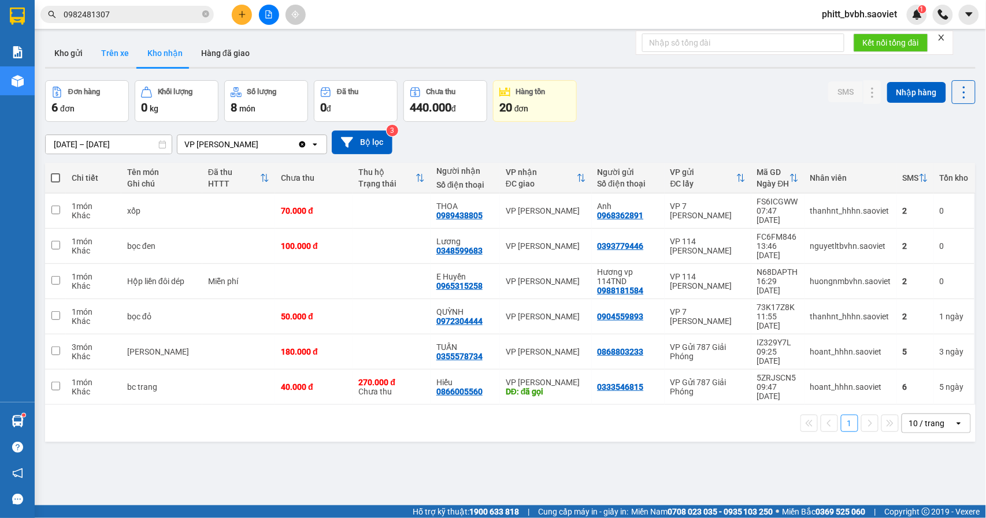
click at [118, 53] on button "Trên xe" at bounding box center [115, 53] width 46 height 28
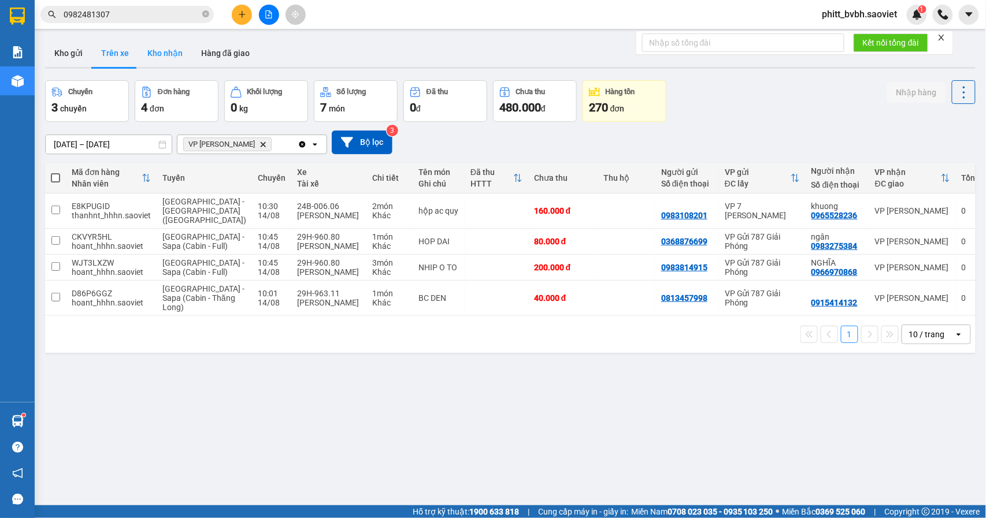
click at [143, 49] on button "Kho nhận" at bounding box center [165, 53] width 54 height 28
type input "[DATE] – [DATE]"
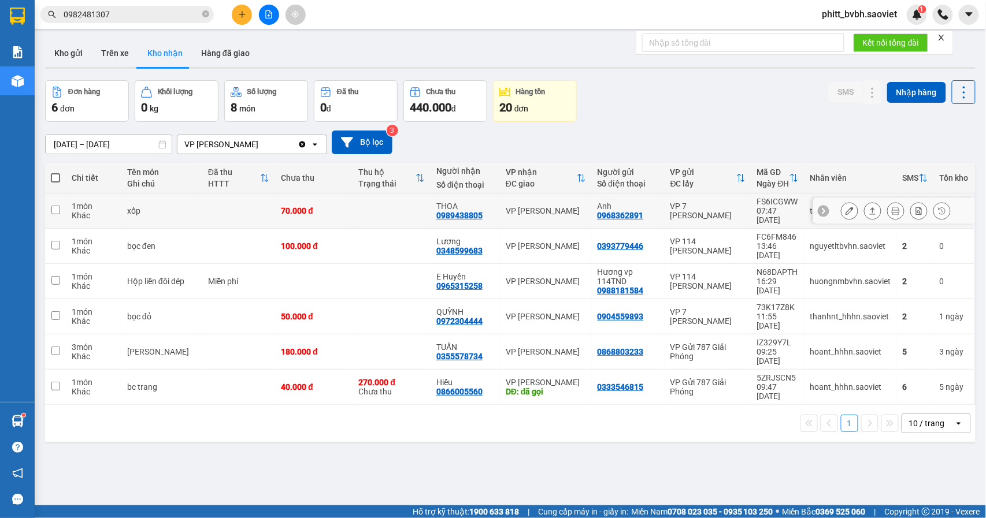
click at [353, 204] on td at bounding box center [391, 211] width 77 height 35
checkbox input "true"
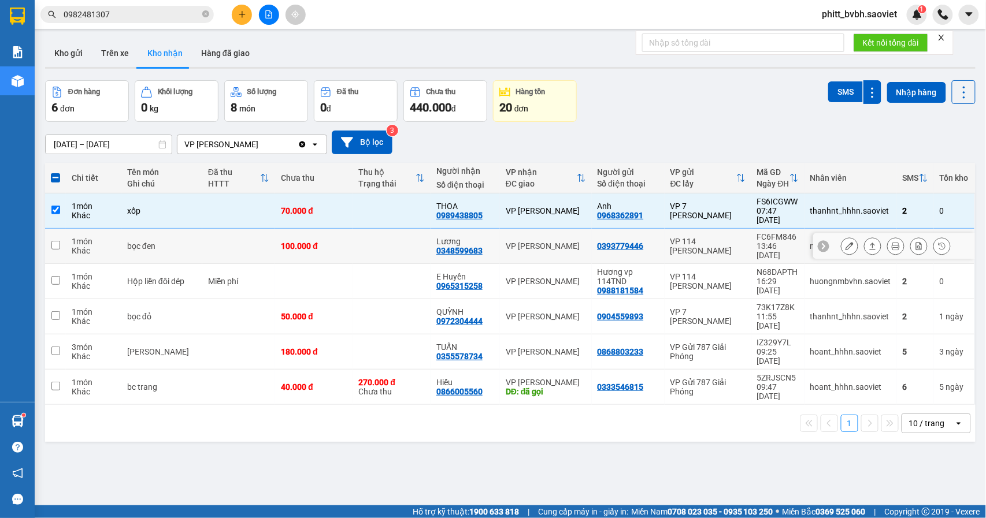
click at [320, 229] on td "100.000 đ" at bounding box center [313, 246] width 77 height 35
checkbox input "true"
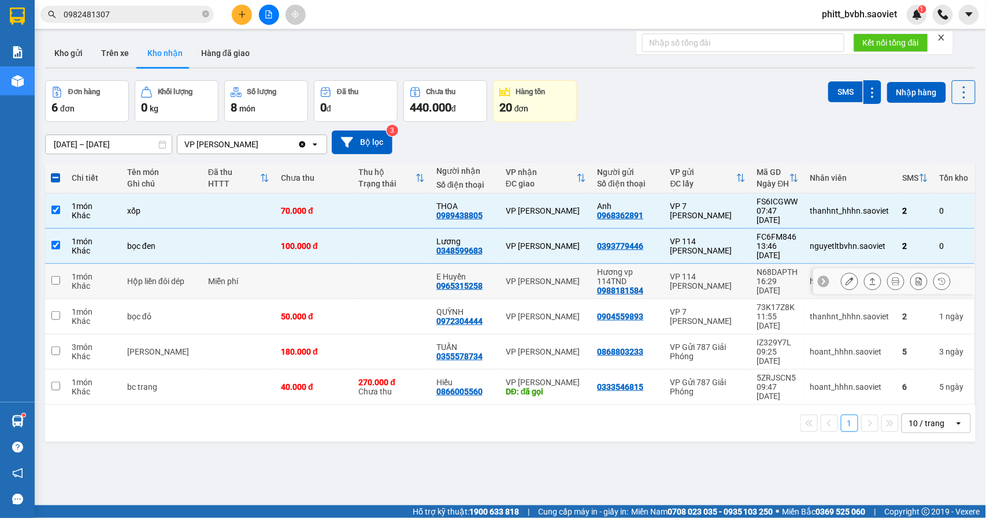
click at [291, 264] on td at bounding box center [313, 281] width 77 height 35
checkbox input "true"
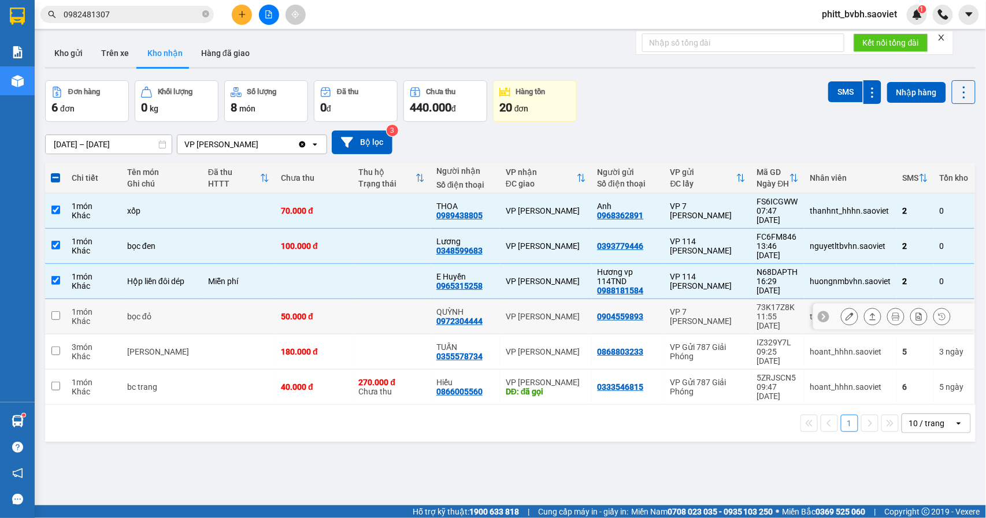
click at [293, 312] on div "50.000 đ" at bounding box center [314, 316] width 66 height 9
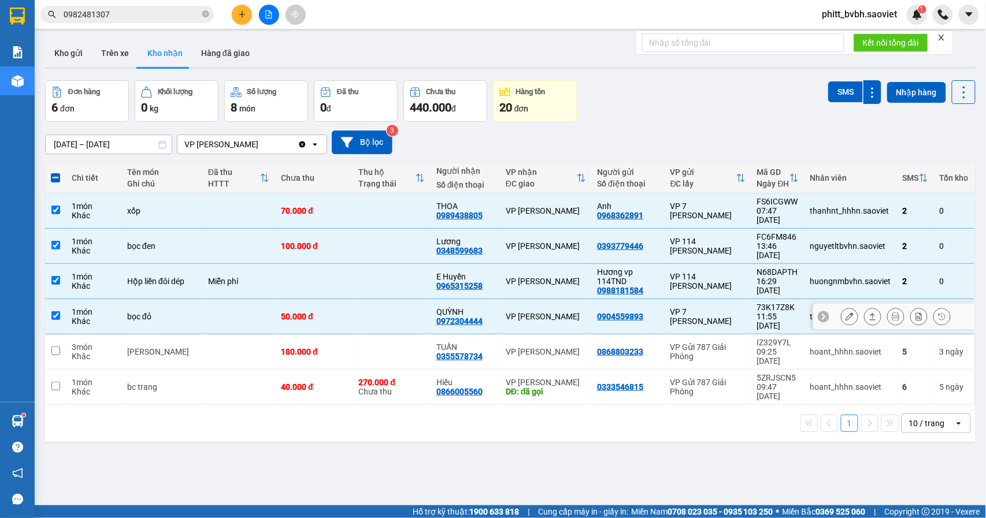
click at [66, 299] on td "1 món Khác" at bounding box center [93, 316] width 55 height 35
checkbox input "false"
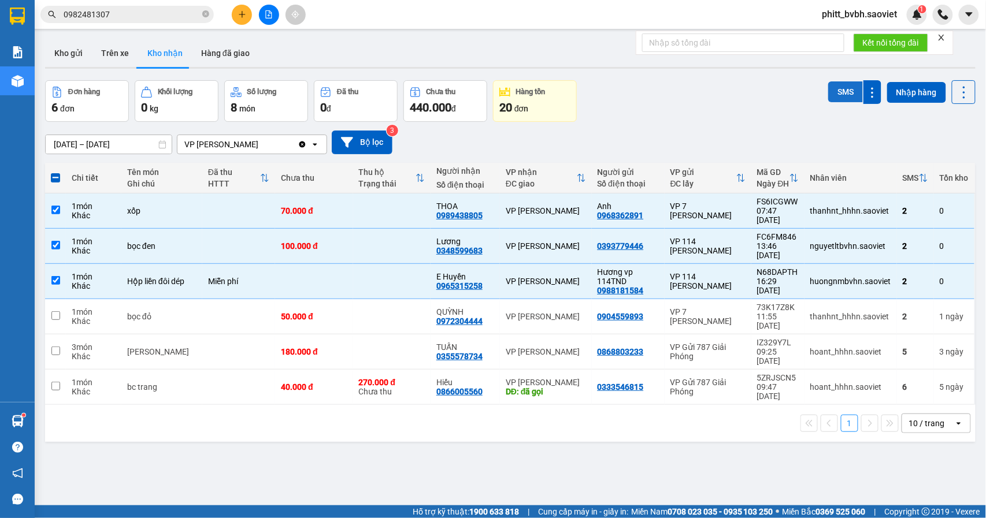
click at [828, 93] on button "SMS" at bounding box center [845, 91] width 35 height 21
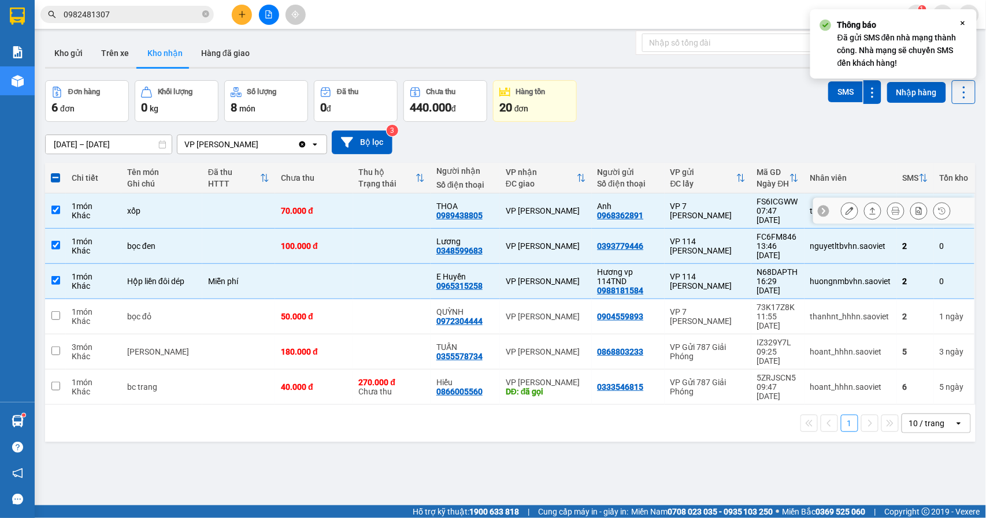
click at [123, 202] on td "xốp" at bounding box center [161, 211] width 81 height 35
checkbox input "false"
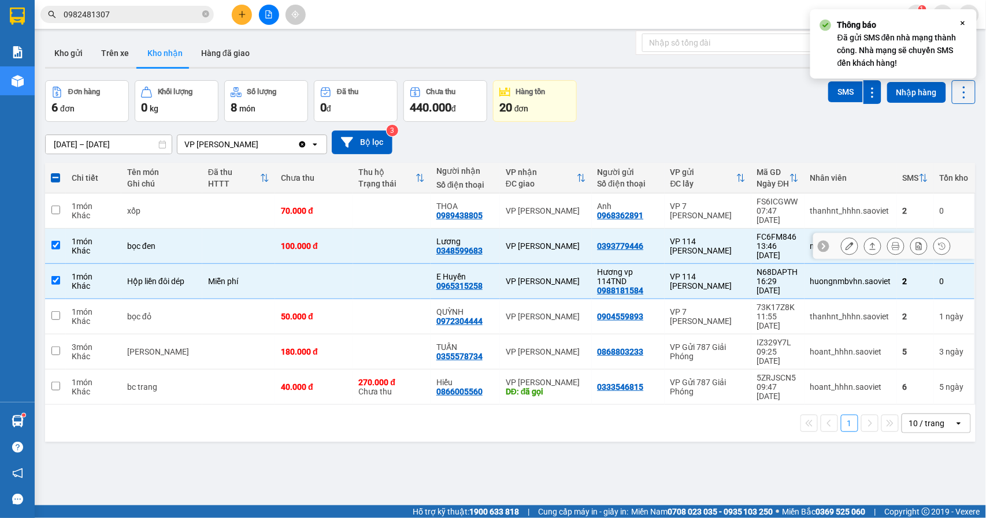
click at [133, 229] on td "bọc đen" at bounding box center [161, 246] width 81 height 35
checkbox input "false"
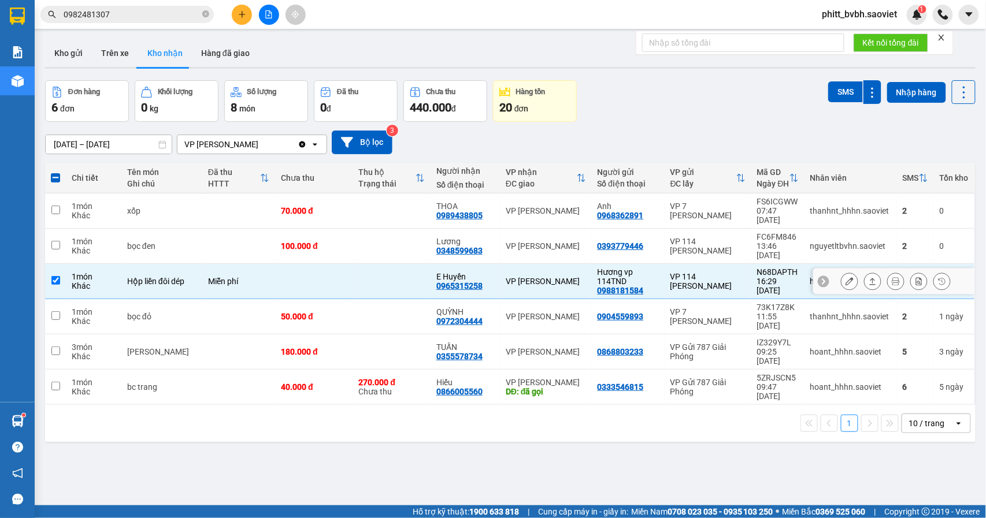
click at [132, 277] on div "Hộp liền đôi dép" at bounding box center [161, 281] width 69 height 9
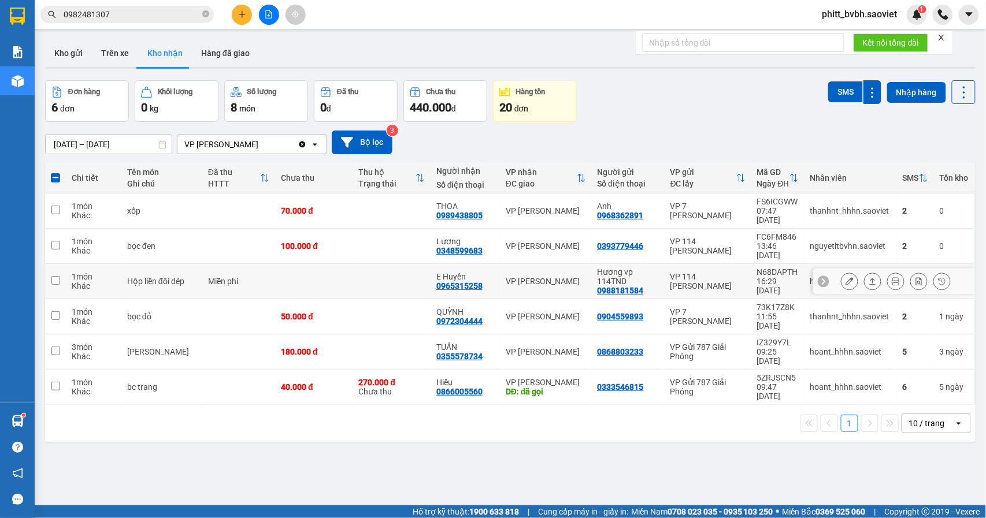
checkbox input "false"
click at [112, 62] on button "Trên xe" at bounding box center [115, 53] width 46 height 28
type input "[DATE] – [DATE]"
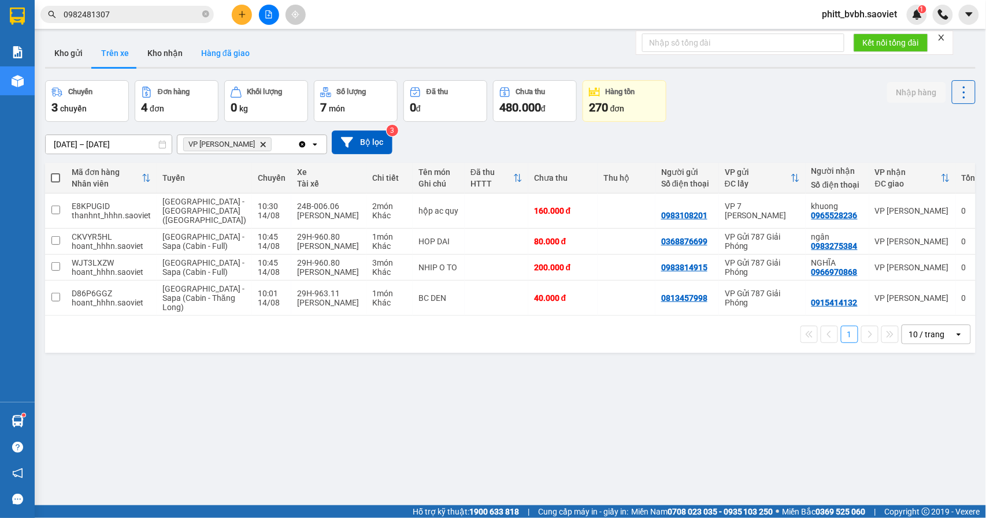
click at [232, 52] on button "Hàng đã giao" at bounding box center [225, 53] width 67 height 28
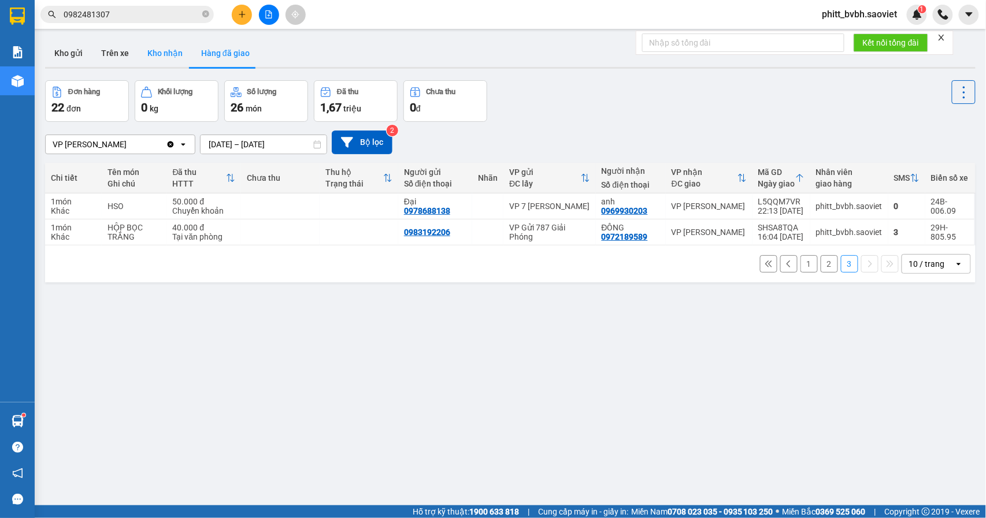
click at [141, 61] on button "Kho nhận" at bounding box center [165, 53] width 54 height 28
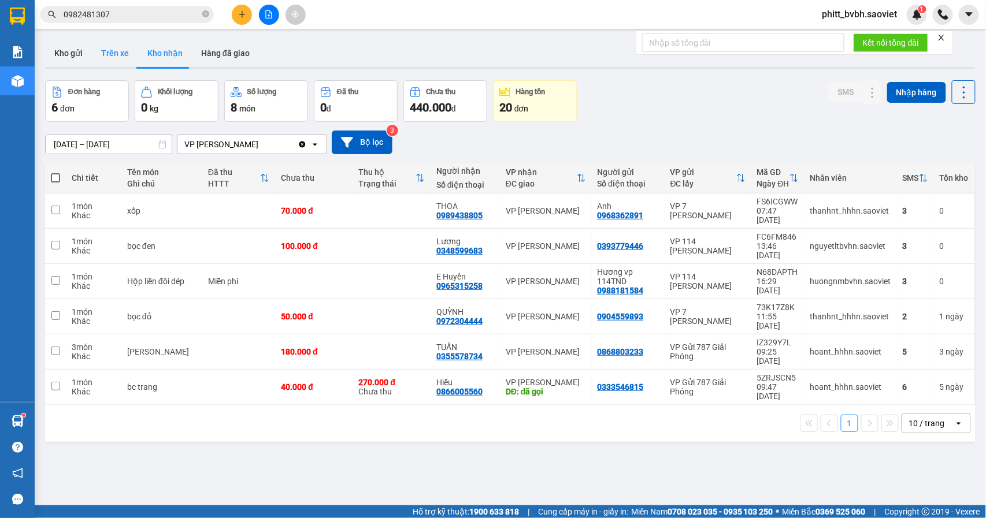
click at [114, 63] on button "Trên xe" at bounding box center [115, 53] width 46 height 28
type input "[DATE] – [DATE]"
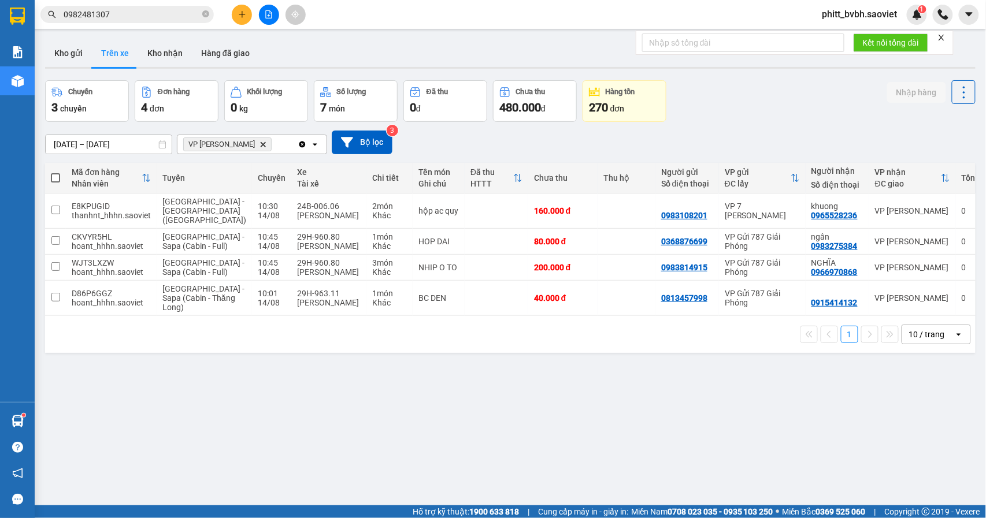
click at [248, 14] on button at bounding box center [242, 15] width 20 height 20
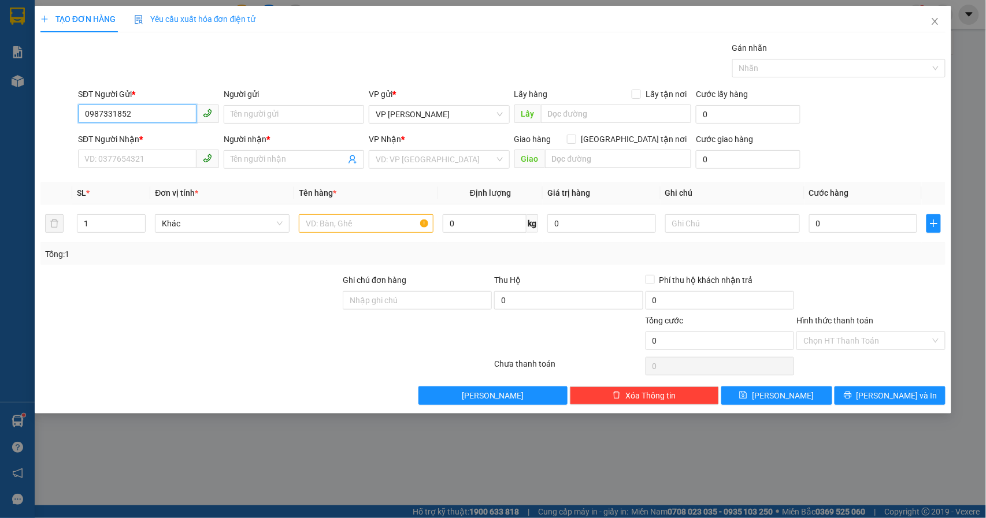
type input "0987331852"
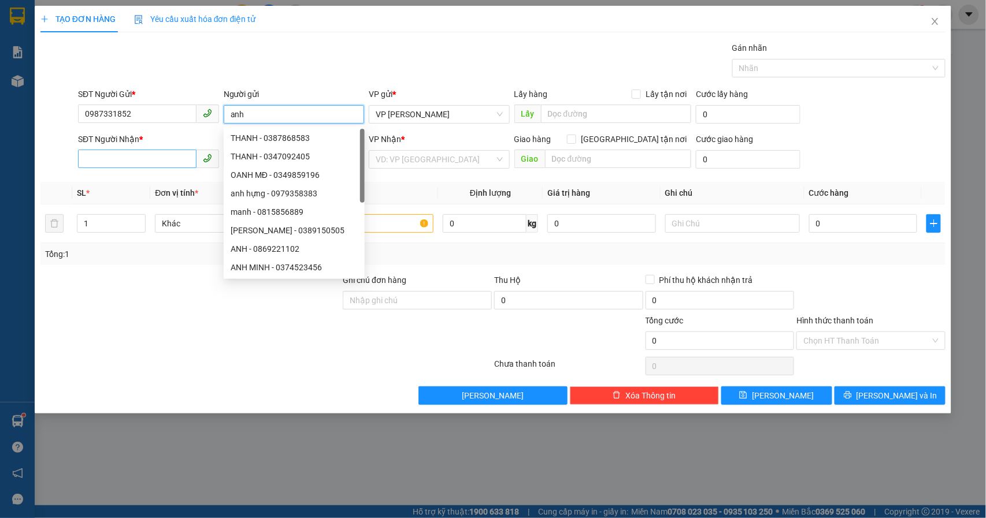
type input "anh"
click at [125, 155] on input "SĐT Người Nhận *" at bounding box center [137, 159] width 118 height 18
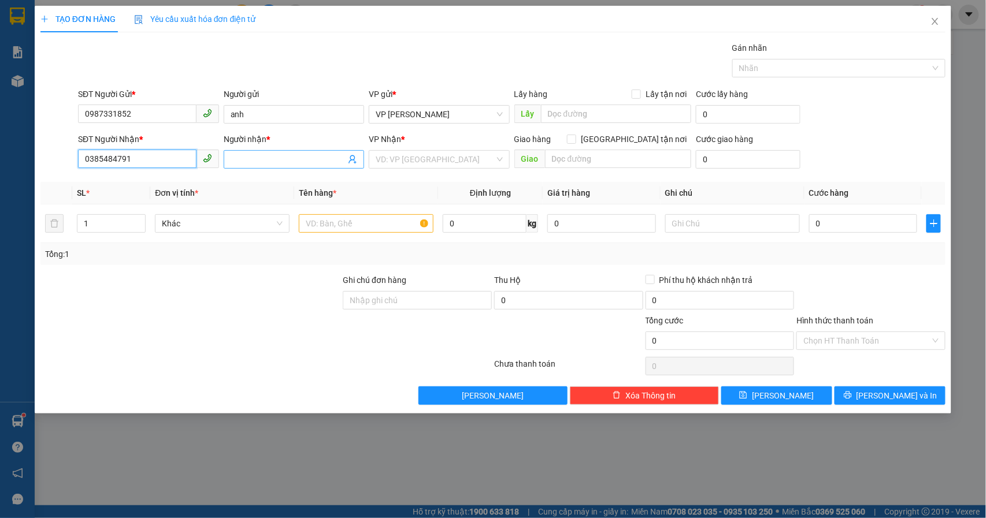
type input "0385484791"
click at [292, 165] on input "Người nhận *" at bounding box center [289, 159] width 116 height 13
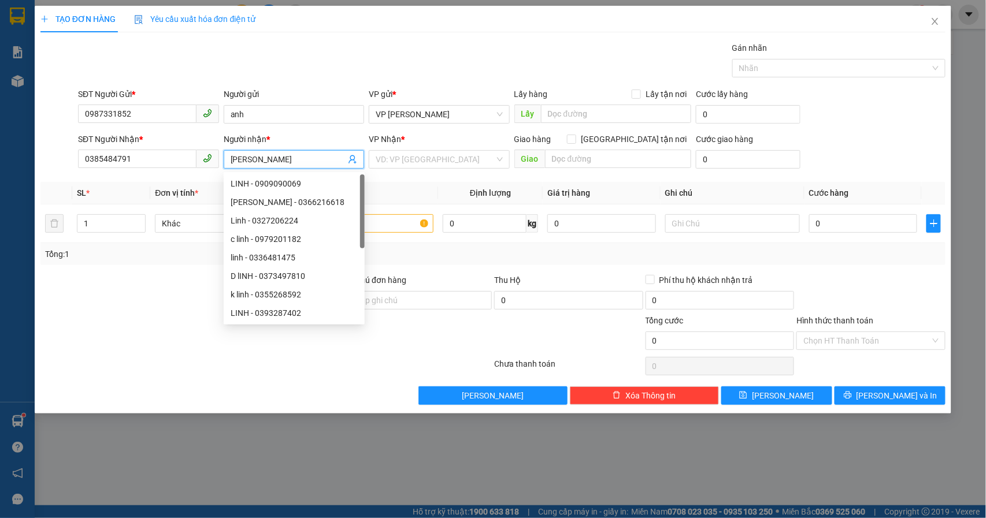
type input "[PERSON_NAME]"
click at [437, 149] on div "VP Nhận *" at bounding box center [439, 141] width 141 height 17
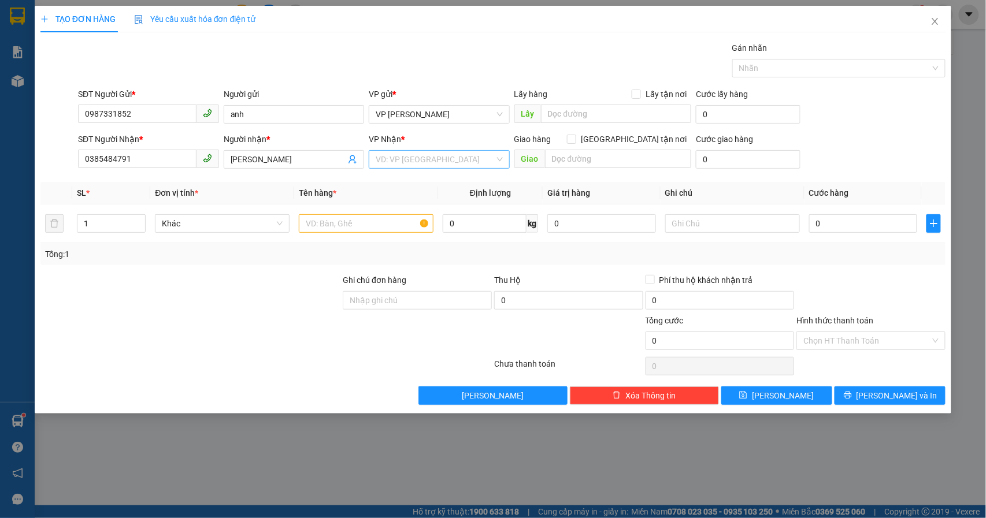
click at [428, 164] on input "search" at bounding box center [435, 159] width 119 height 17
type input "7 ph"
click at [435, 174] on div "VP 7 [PERSON_NAME]" at bounding box center [439, 183] width 141 height 18
click at [314, 223] on input "text" at bounding box center [366, 223] width 135 height 18
click at [846, 224] on input "0" at bounding box center [863, 223] width 109 height 18
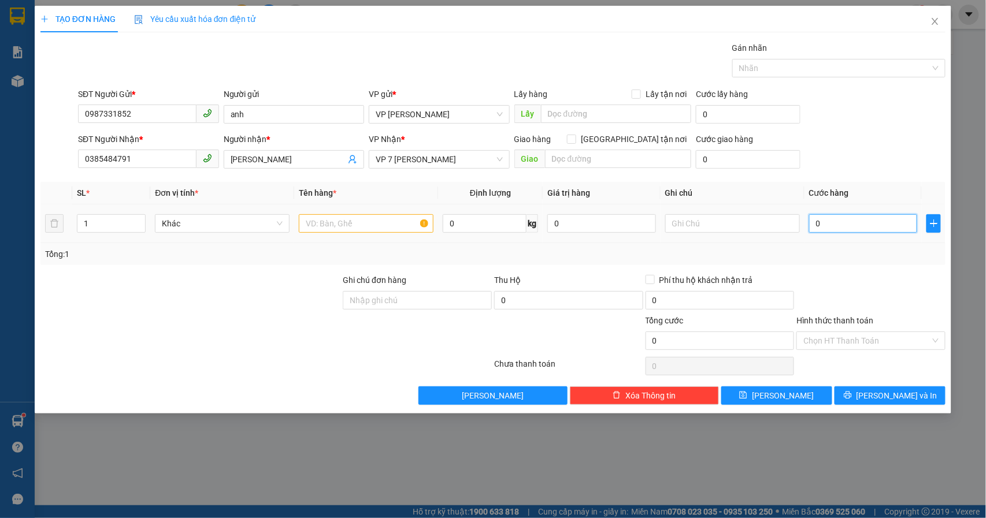
type input "5"
type input "50"
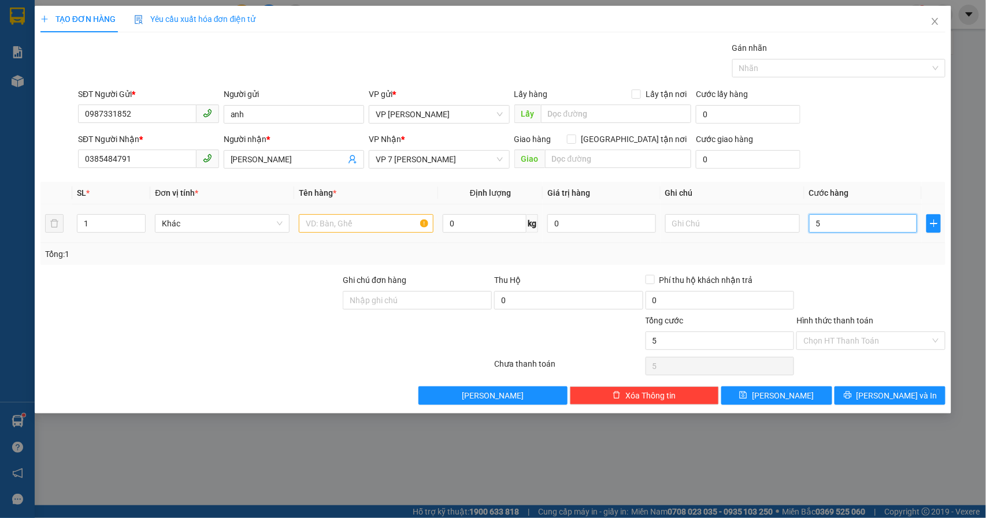
type input "50"
type input "500"
type input "5.000"
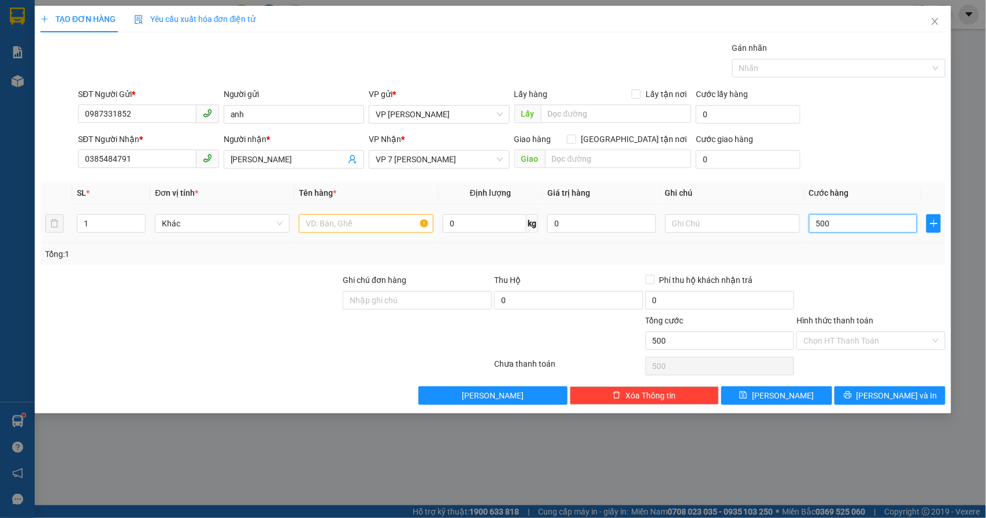
type input "5.000"
type input "50.000"
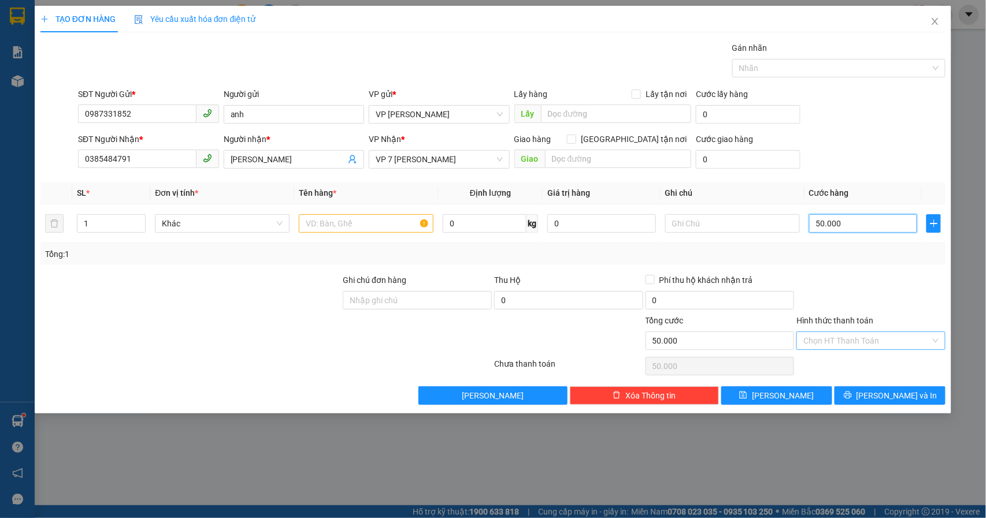
type input "50.000"
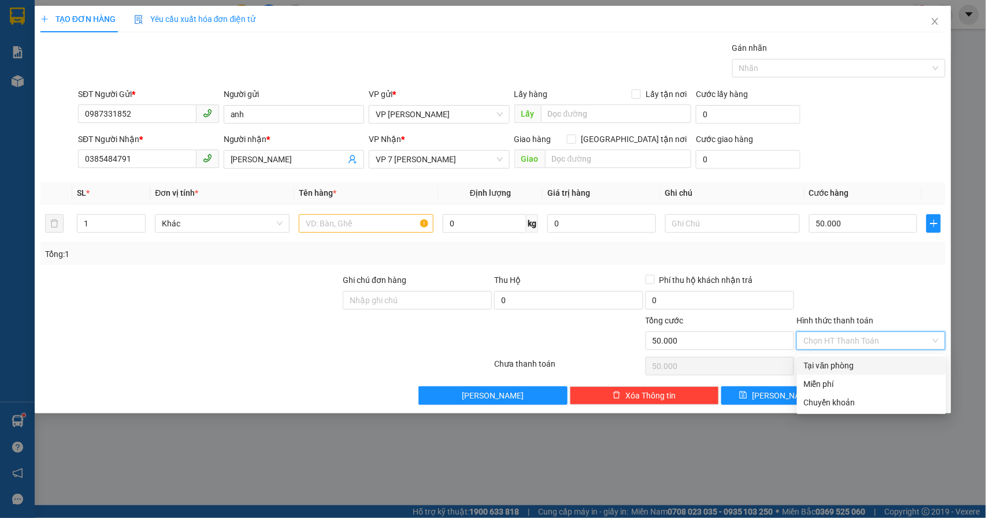
click at [865, 344] on input "Hình thức thanh toán" at bounding box center [866, 340] width 127 height 17
click at [837, 366] on div "Tại văn phòng" at bounding box center [871, 365] width 135 height 13
type input "0"
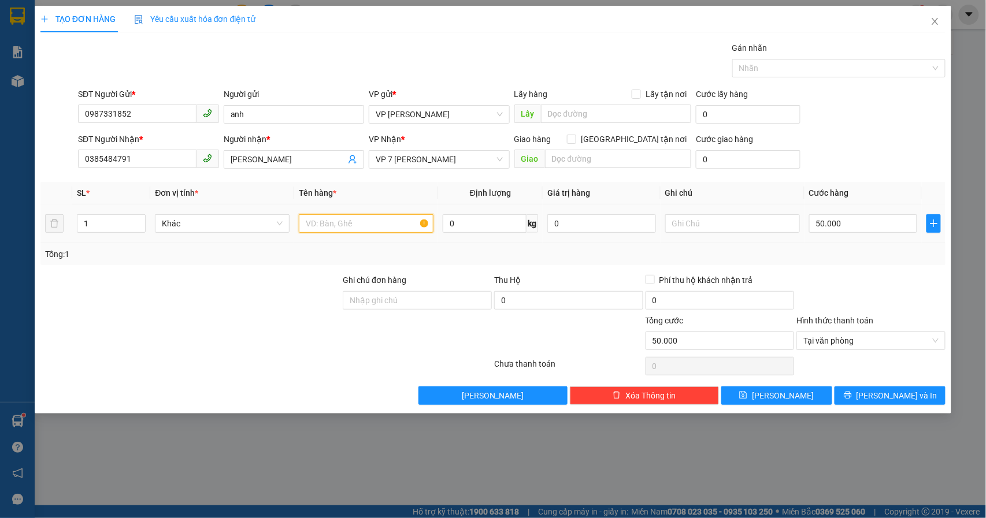
click at [377, 223] on input "text" at bounding box center [366, 223] width 135 height 18
type input "H"
type input "cccd"
click at [894, 401] on span "[PERSON_NAME] và In" at bounding box center [896, 395] width 81 height 13
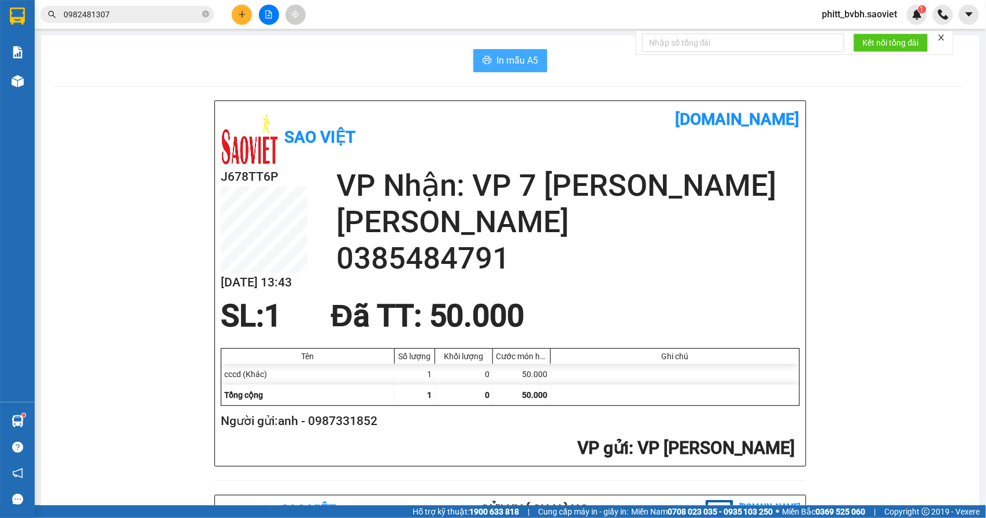
click at [507, 58] on span "In mẫu A5" at bounding box center [517, 60] width 42 height 14
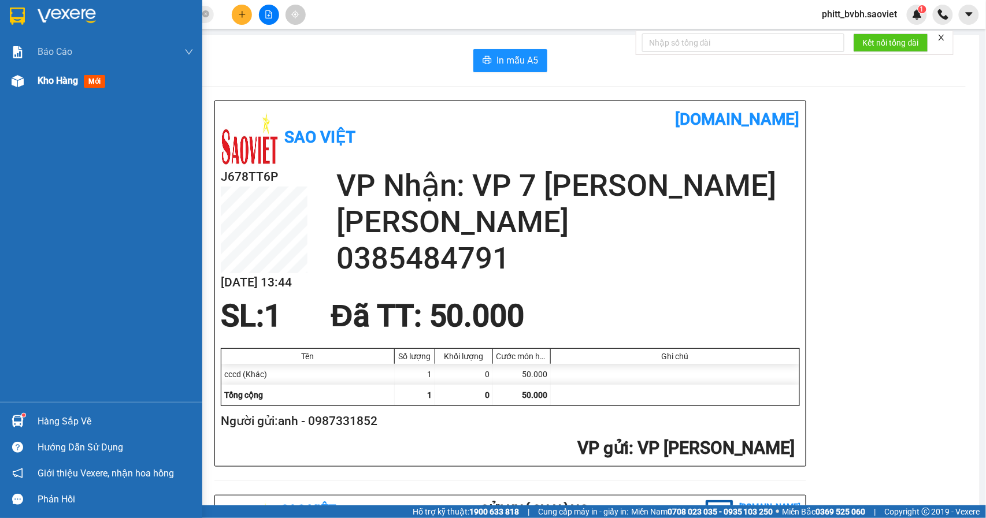
click at [58, 79] on span "Kho hàng" at bounding box center [58, 80] width 40 height 11
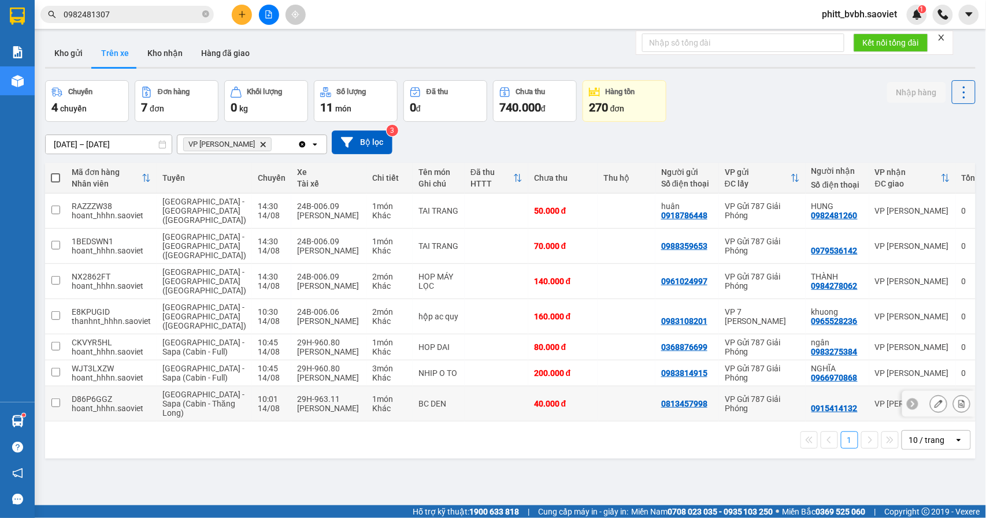
click at [603, 422] on td at bounding box center [626, 404] width 58 height 35
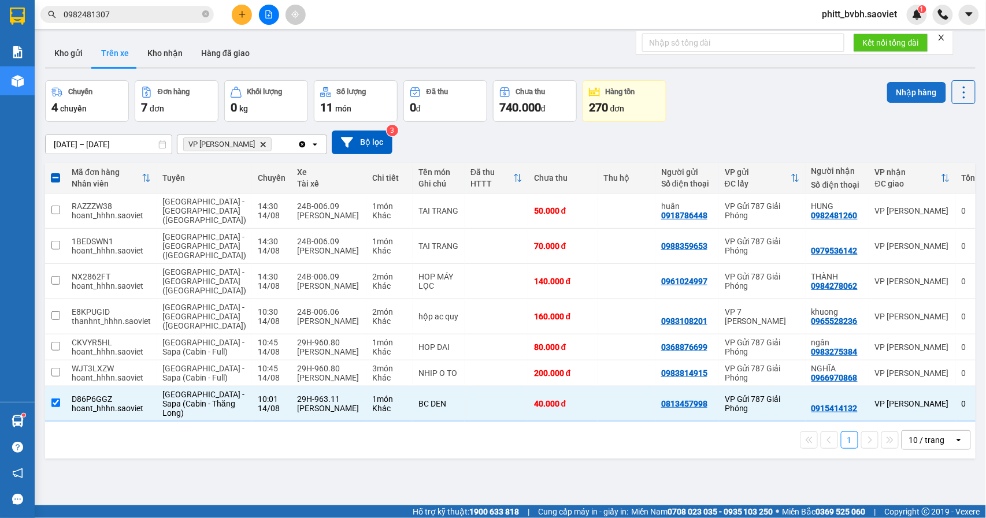
click at [913, 89] on button "Nhập hàng" at bounding box center [916, 92] width 59 height 21
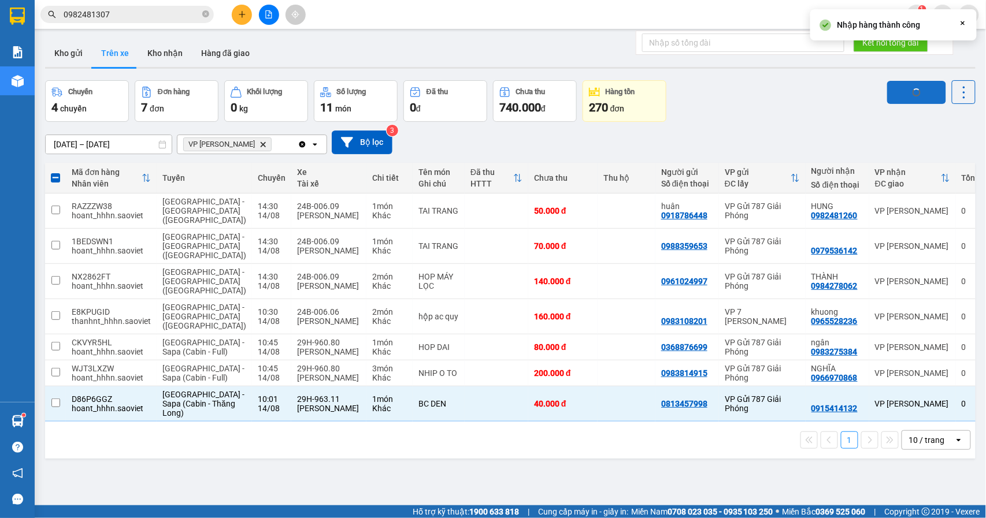
checkbox input "false"
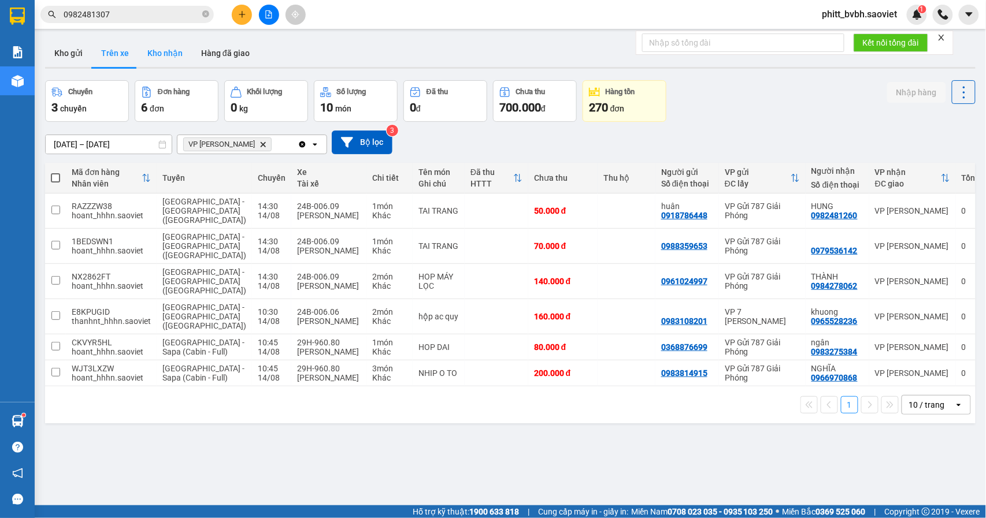
click at [169, 47] on button "Kho nhận" at bounding box center [165, 53] width 54 height 28
type input "[DATE] – [DATE]"
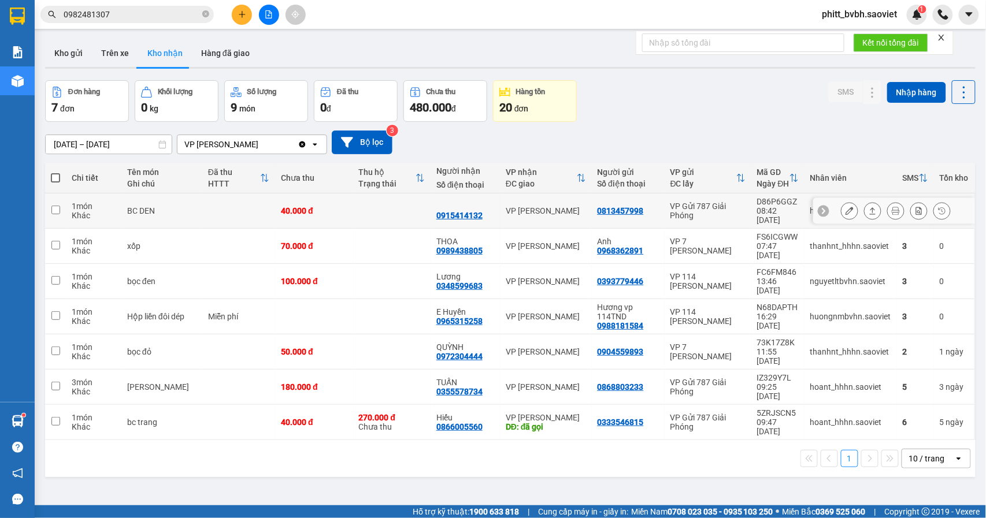
click at [353, 207] on td at bounding box center [391, 211] width 77 height 35
checkbox input "true"
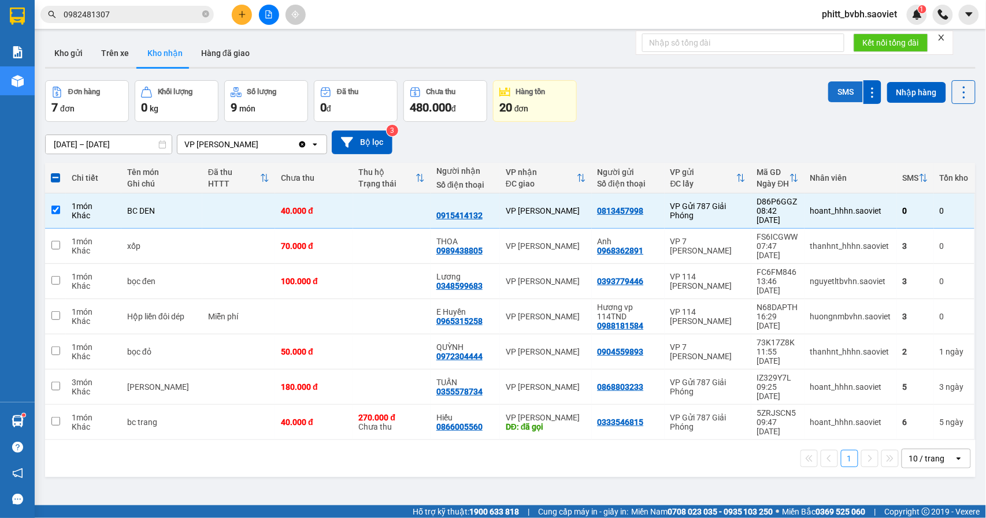
click at [840, 89] on button "SMS" at bounding box center [845, 91] width 35 height 21
click at [837, 94] on button "SMS" at bounding box center [845, 91] width 35 height 21
click at [56, 51] on button "Kho gửi" at bounding box center [68, 53] width 47 height 28
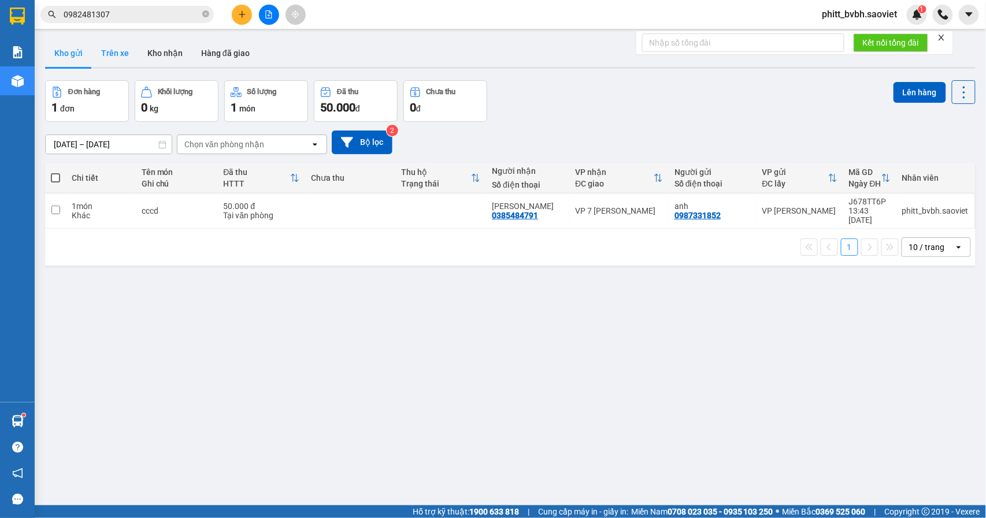
click at [124, 50] on button "Trên xe" at bounding box center [115, 53] width 46 height 28
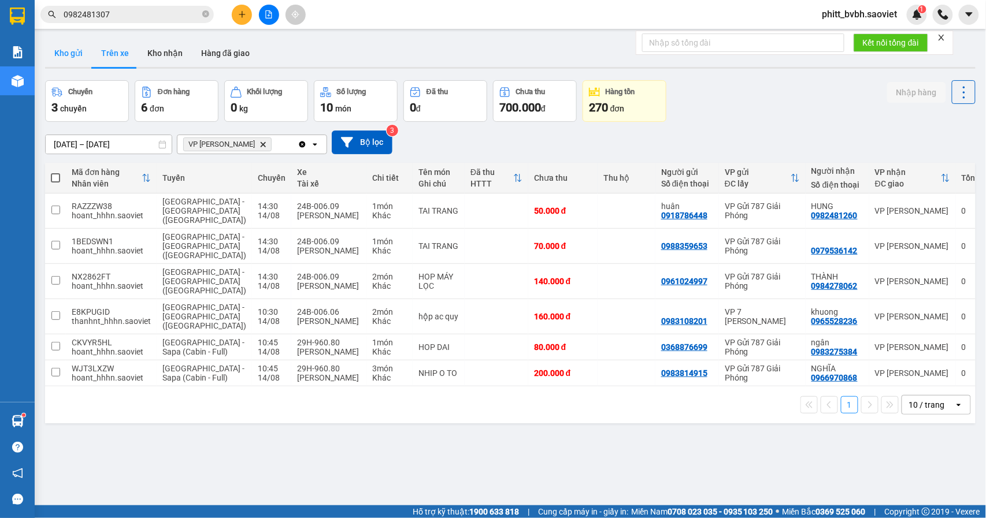
drag, startPoint x: 70, startPoint y: 61, endPoint x: 60, endPoint y: 55, distance: 11.1
click at [68, 61] on button "Kho gửi" at bounding box center [68, 53] width 47 height 28
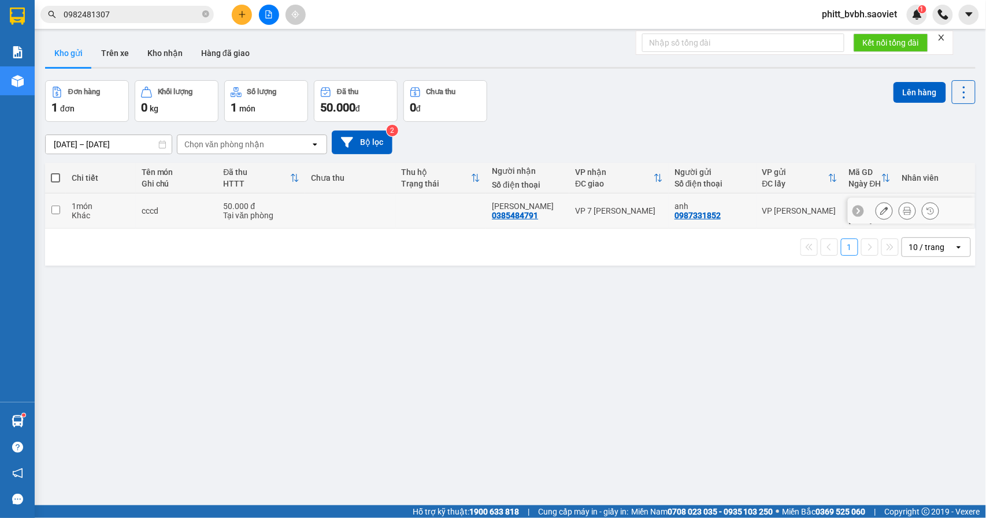
click at [357, 208] on td at bounding box center [350, 211] width 91 height 35
checkbox input "true"
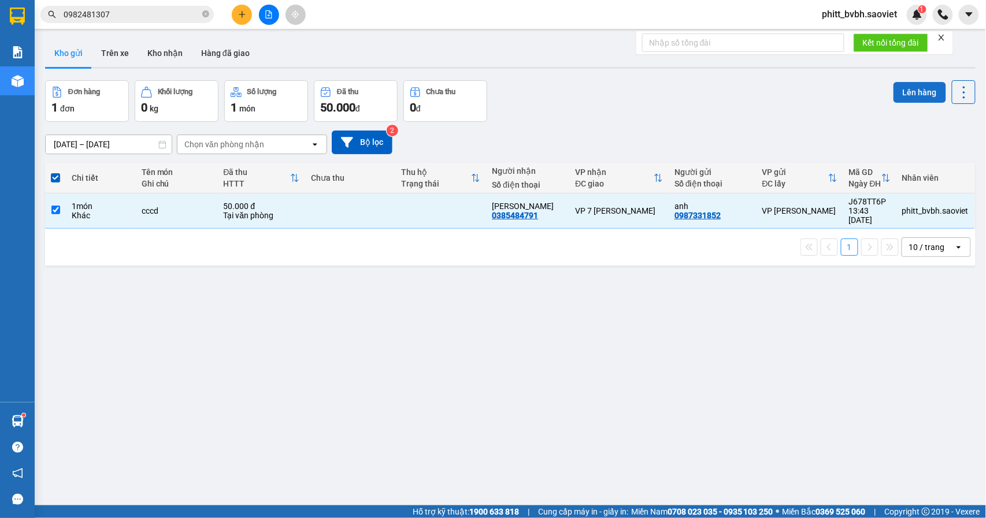
click at [901, 91] on button "Lên hàng" at bounding box center [919, 92] width 53 height 21
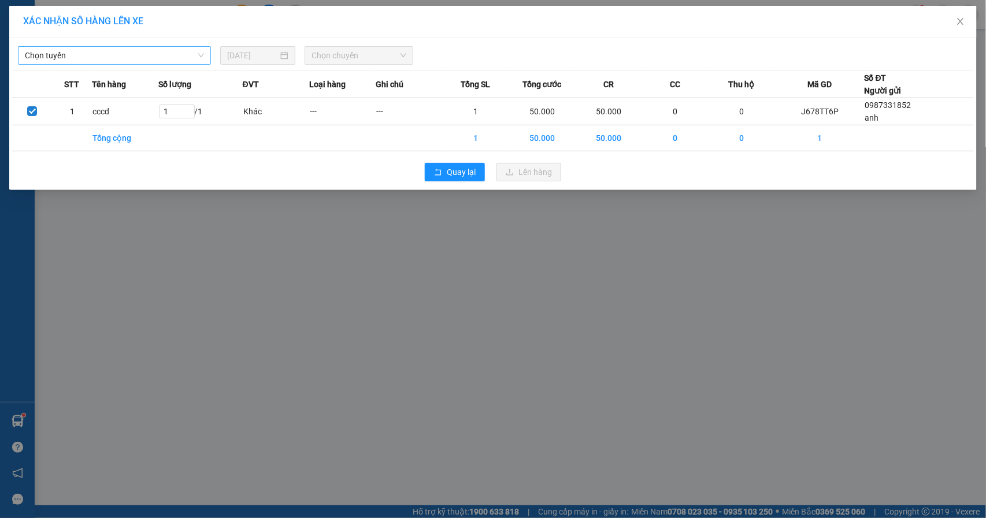
click at [154, 58] on span "Chọn tuyến" at bounding box center [114, 55] width 179 height 17
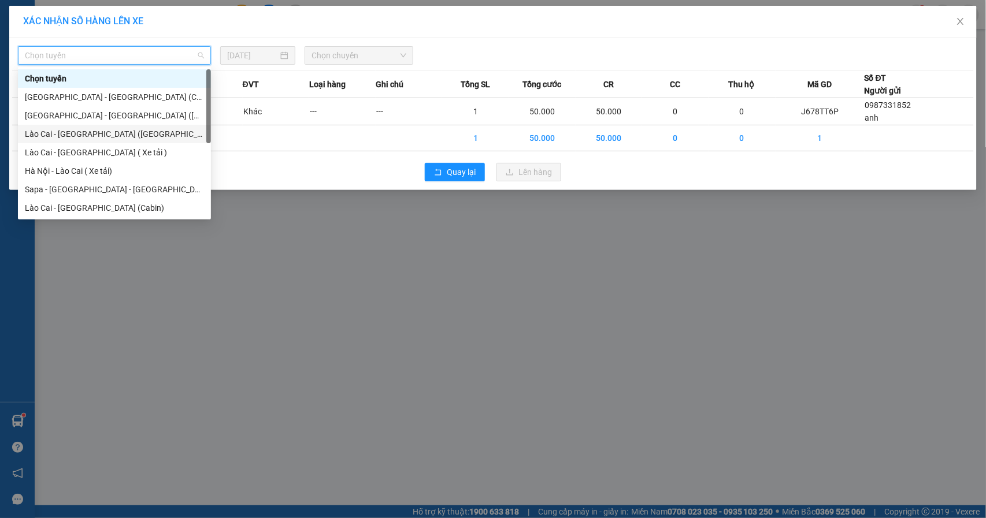
click at [104, 130] on div "Lào Cai - [GEOGRAPHIC_DATA] ([GEOGRAPHIC_DATA])" at bounding box center [114, 134] width 179 height 13
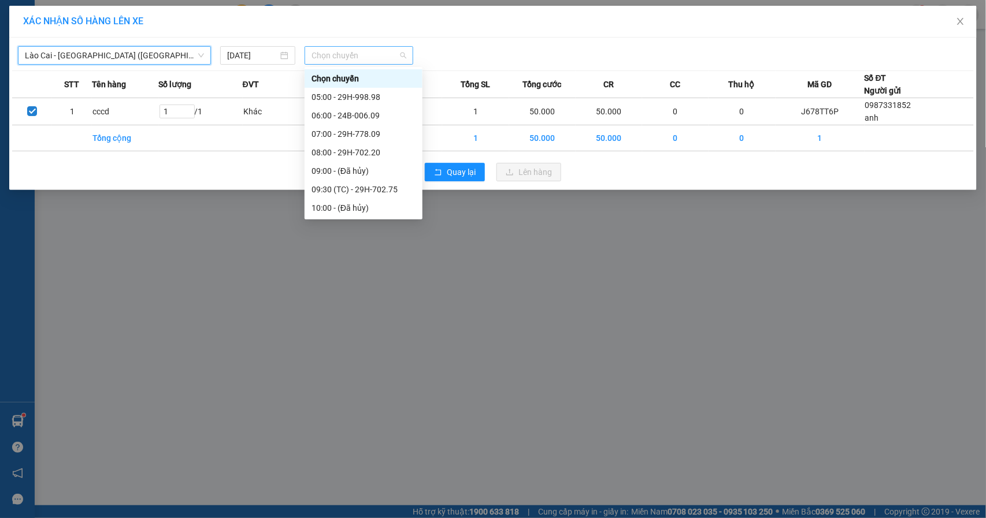
click at [356, 58] on span "Chọn chuyến" at bounding box center [358, 55] width 95 height 17
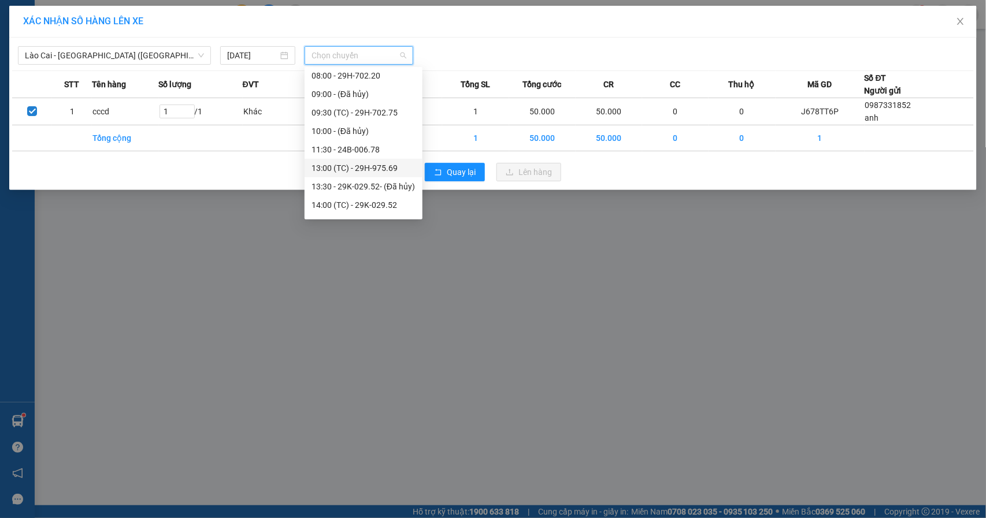
click at [396, 166] on div "13:00 (TC) - 29H-975.69" at bounding box center [363, 168] width 104 height 13
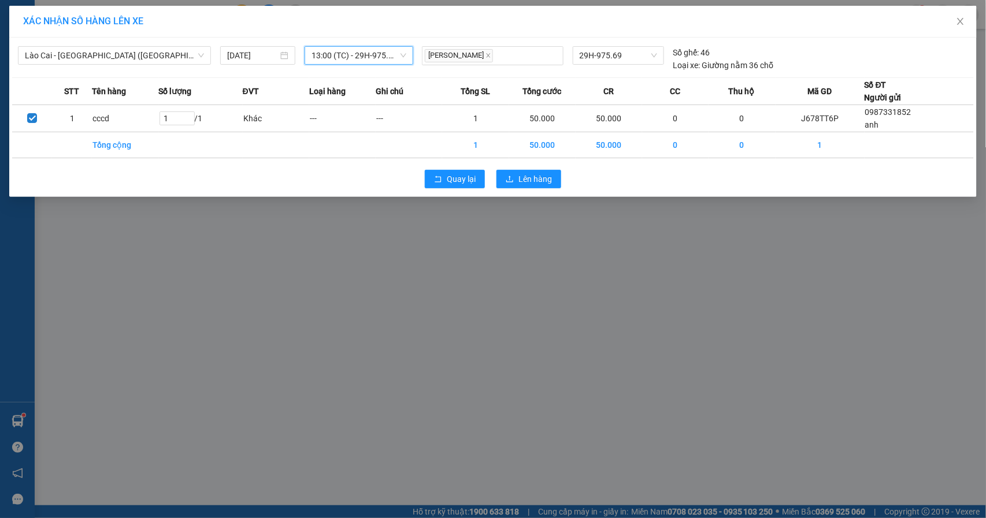
click at [512, 190] on div "Quay lại Lên hàng" at bounding box center [492, 179] width 961 height 30
click at [520, 185] on span "Lên hàng" at bounding box center [535, 179] width 34 height 13
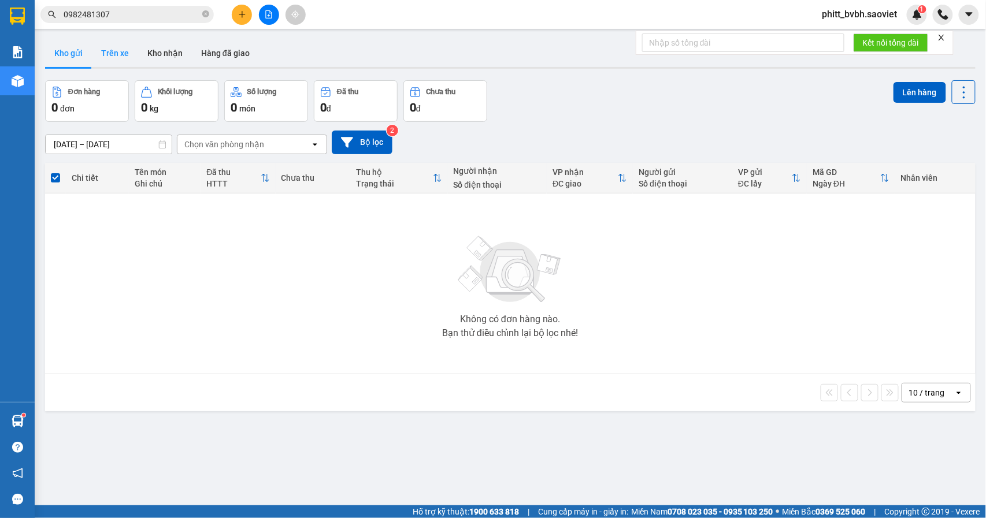
click at [121, 58] on button "Trên xe" at bounding box center [115, 53] width 46 height 28
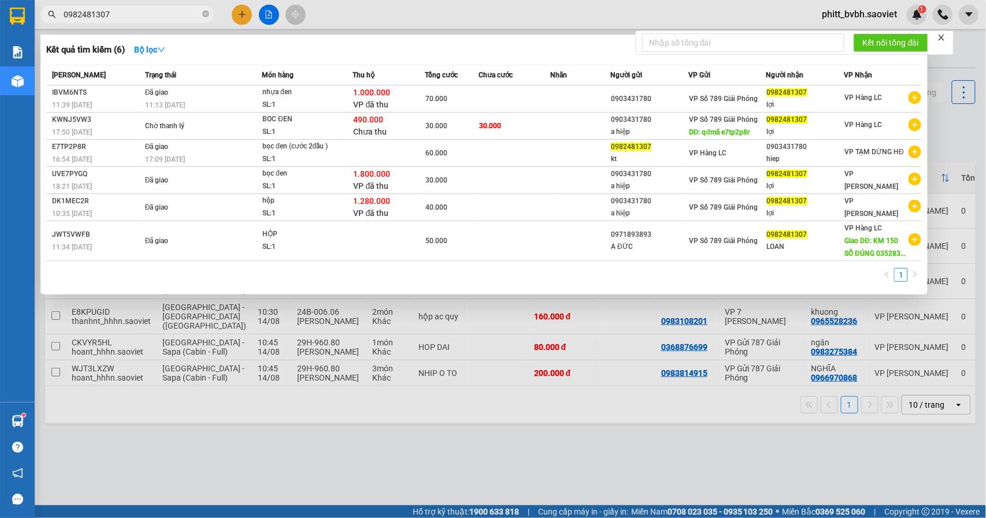
click at [159, 10] on input "0982481307" at bounding box center [132, 14] width 136 height 13
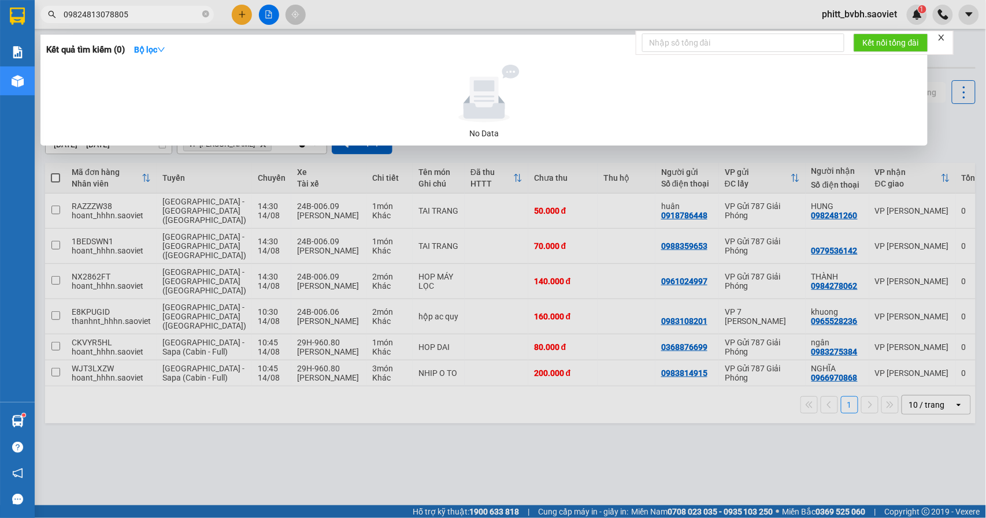
type input "09824813078805"
click at [430, 436] on div at bounding box center [493, 259] width 986 height 518
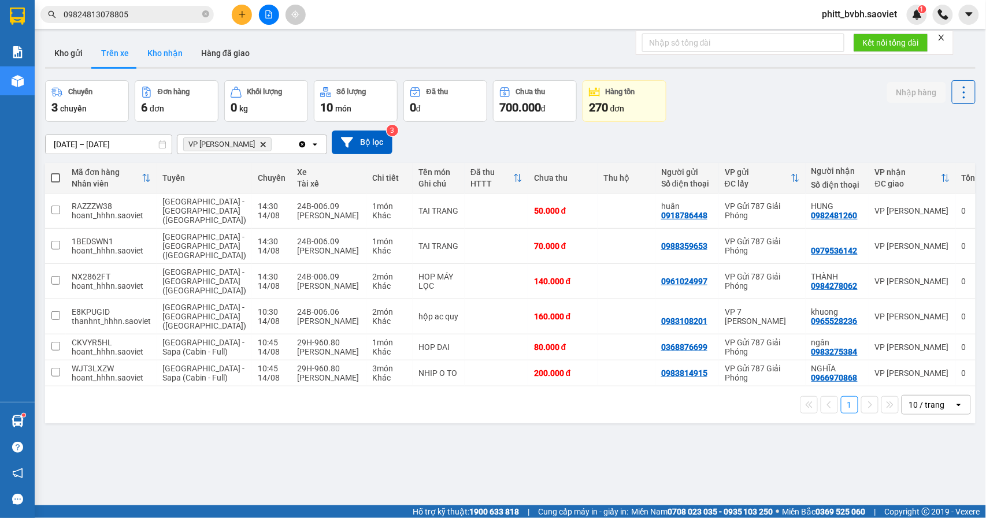
click at [179, 52] on button "Kho nhận" at bounding box center [165, 53] width 54 height 28
type input "[DATE] – [DATE]"
